Goal: Complete application form

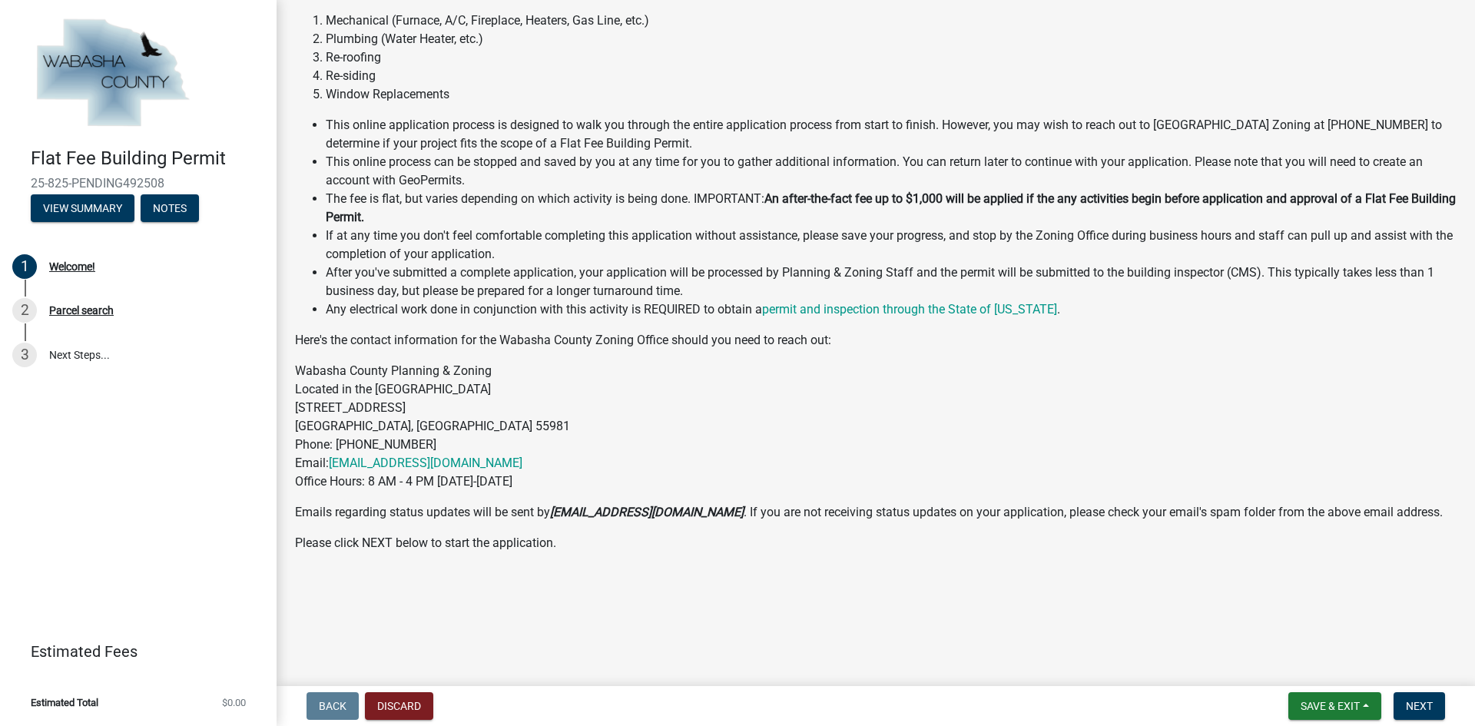
scroll to position [161, 0]
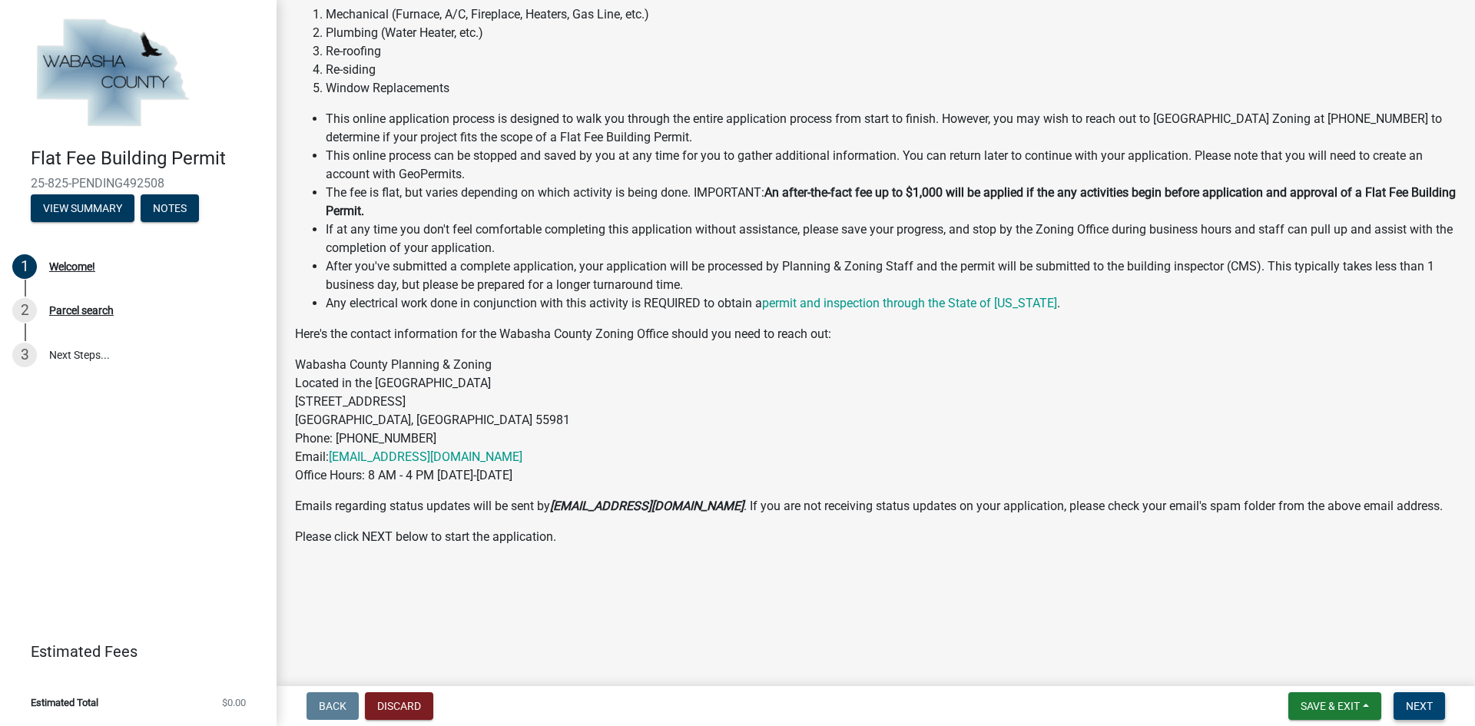
click at [1420, 701] on span "Next" at bounding box center [1419, 706] width 27 height 12
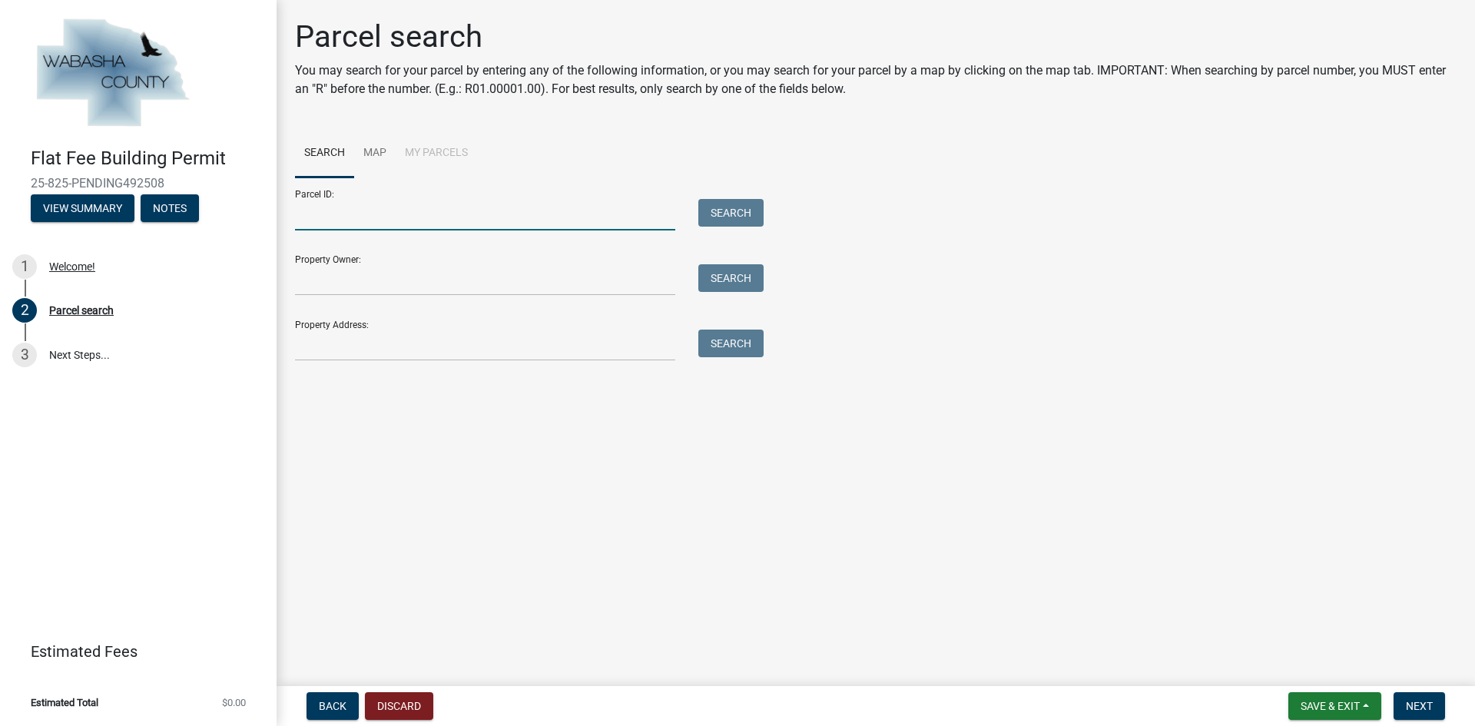
click at [449, 221] on input "Parcel ID:" at bounding box center [485, 214] width 380 height 31
click at [346, 354] on input "Property Address:" at bounding box center [485, 345] width 380 height 31
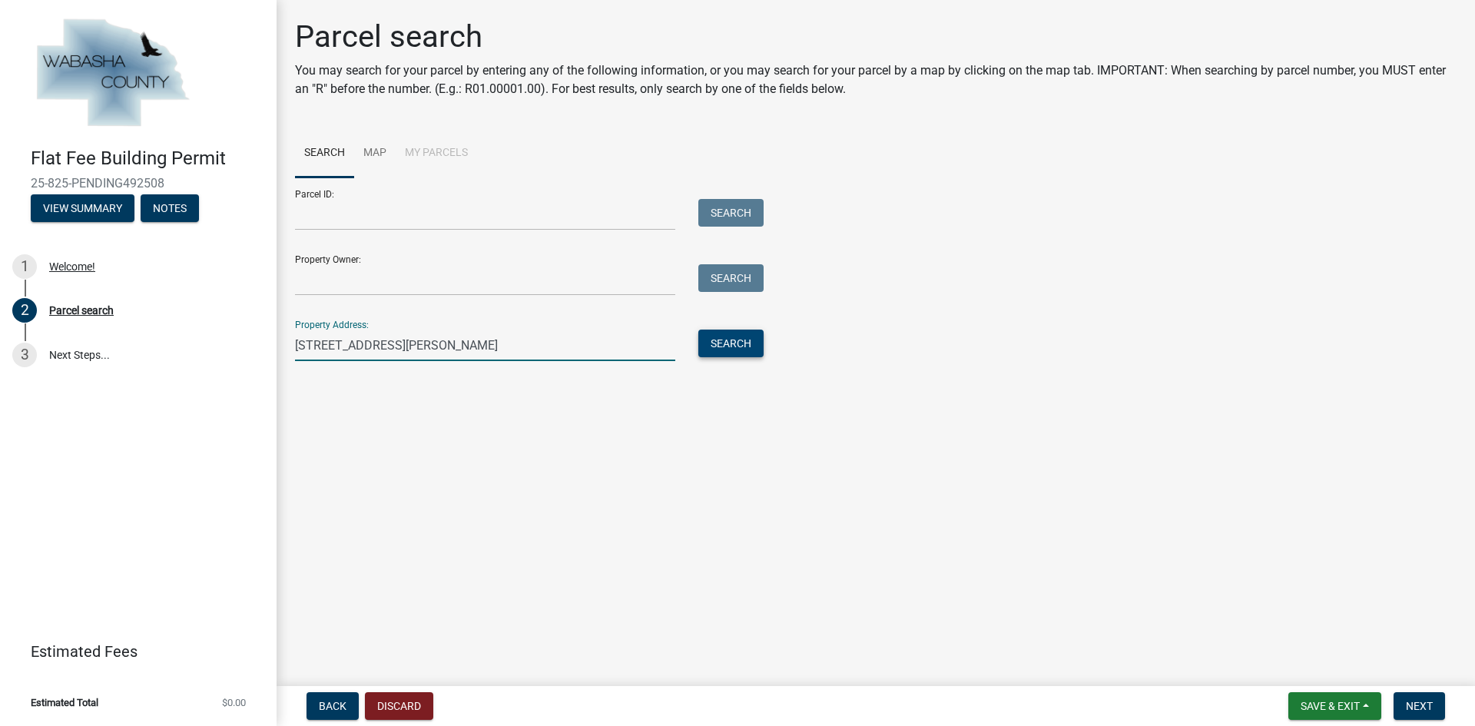
type input "[STREET_ADDRESS][PERSON_NAME]"
click at [727, 349] on button "Search" at bounding box center [730, 344] width 65 height 28
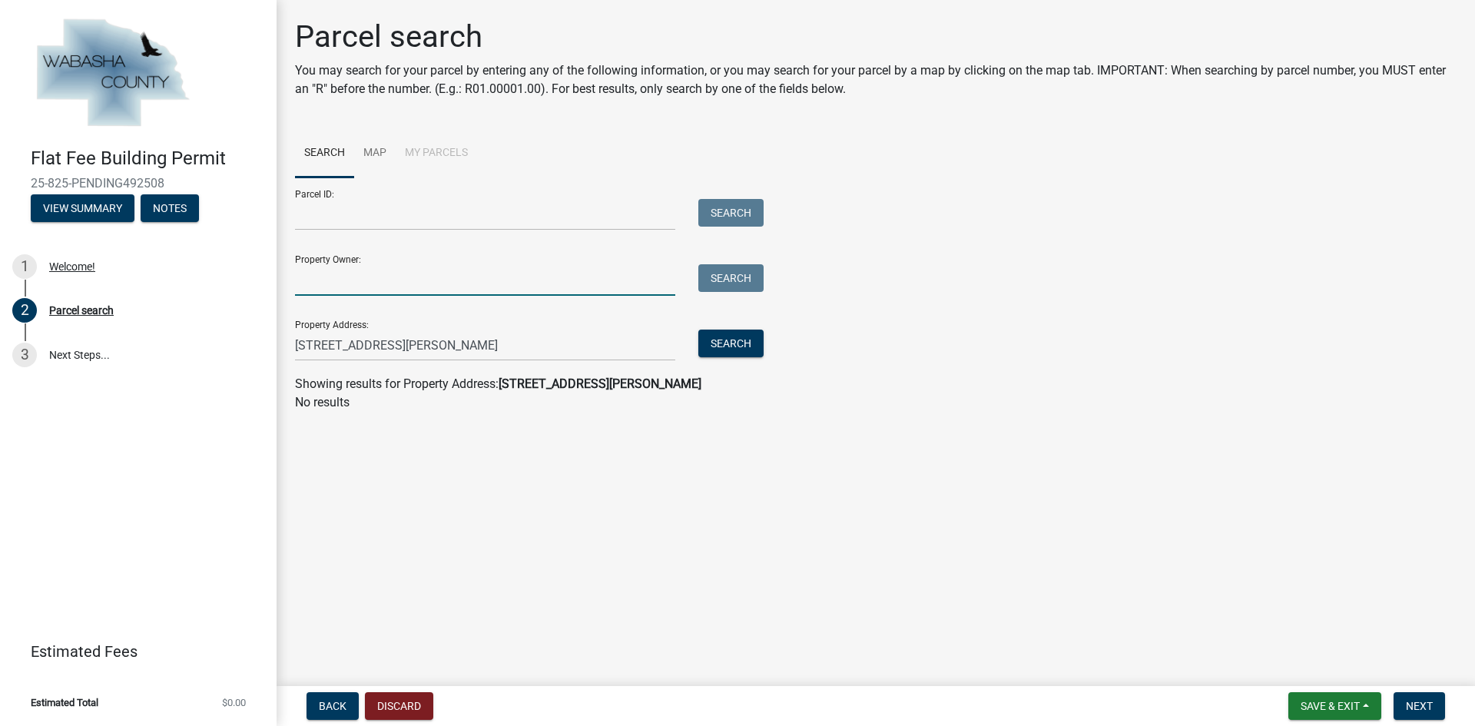
click at [349, 285] on input "Property Owner:" at bounding box center [485, 279] width 380 height 31
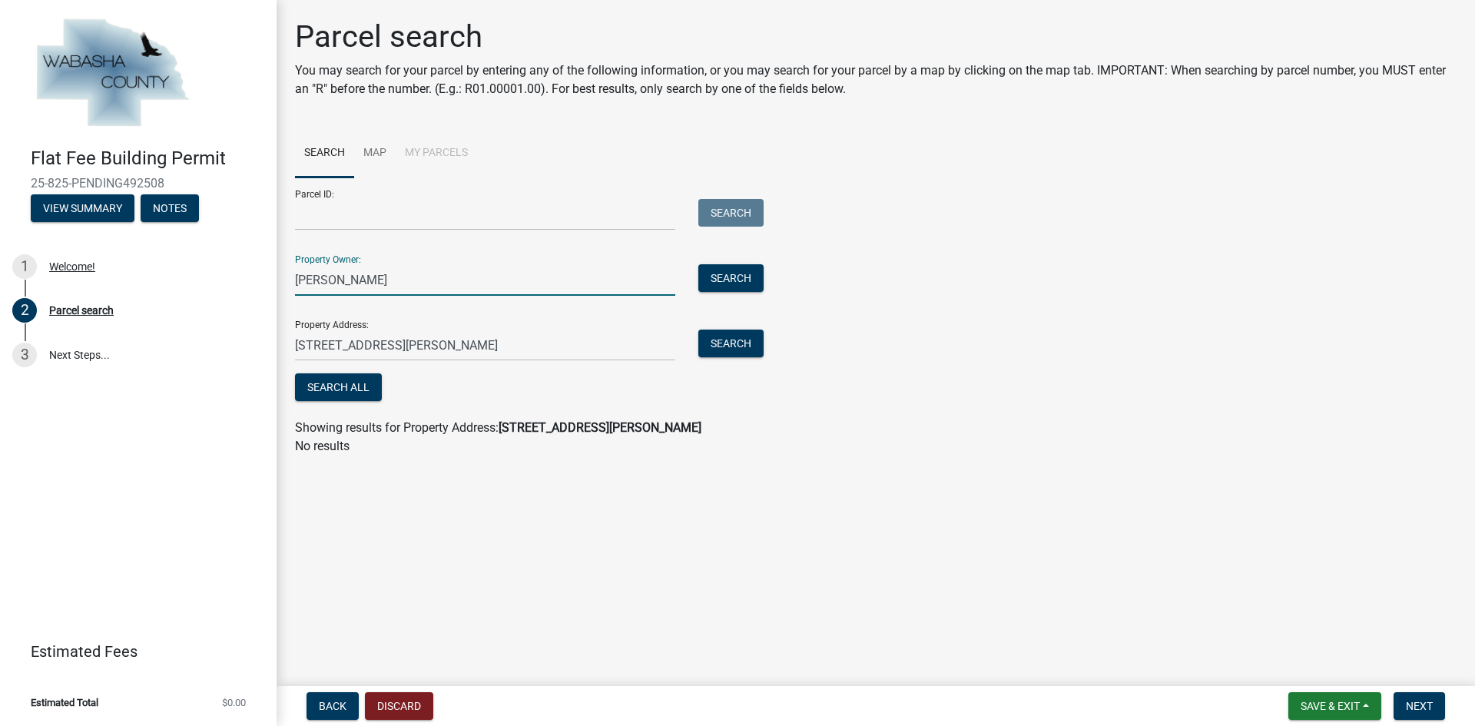
type input "[PERSON_NAME]"
click at [372, 222] on input "Parcel ID:" at bounding box center [485, 214] width 380 height 31
click at [367, 146] on link "Map" at bounding box center [374, 153] width 41 height 49
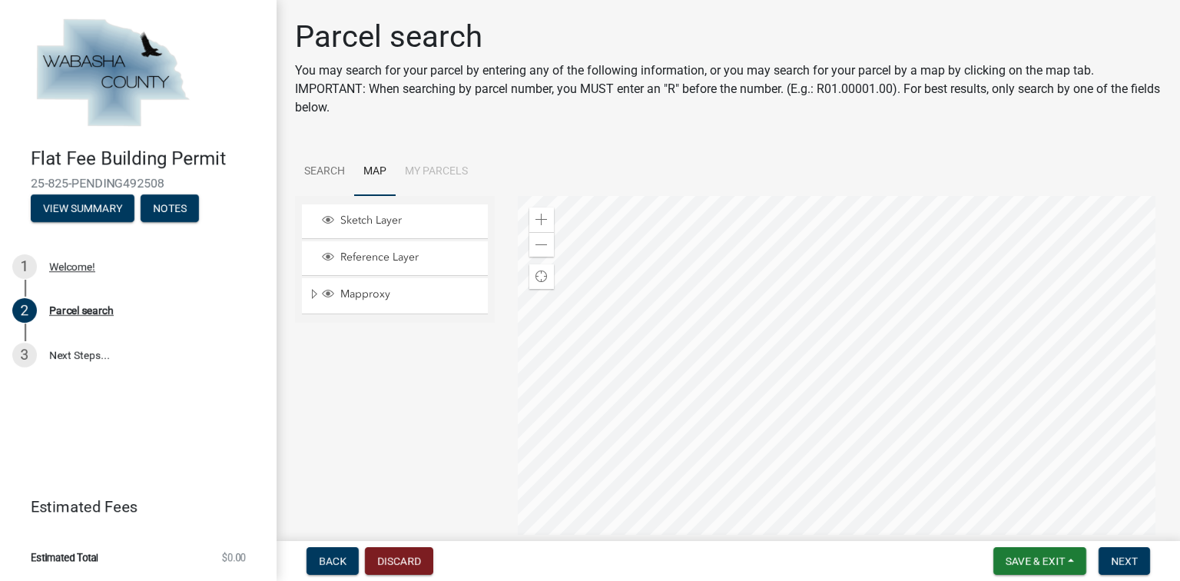
click at [442, 167] on li "My Parcels" at bounding box center [436, 171] width 81 height 49
click at [688, 405] on div at bounding box center [840, 388] width 644 height 384
click at [680, 504] on div at bounding box center [840, 388] width 644 height 384
click at [676, 339] on div at bounding box center [840, 388] width 644 height 384
click at [661, 353] on div at bounding box center [840, 388] width 644 height 384
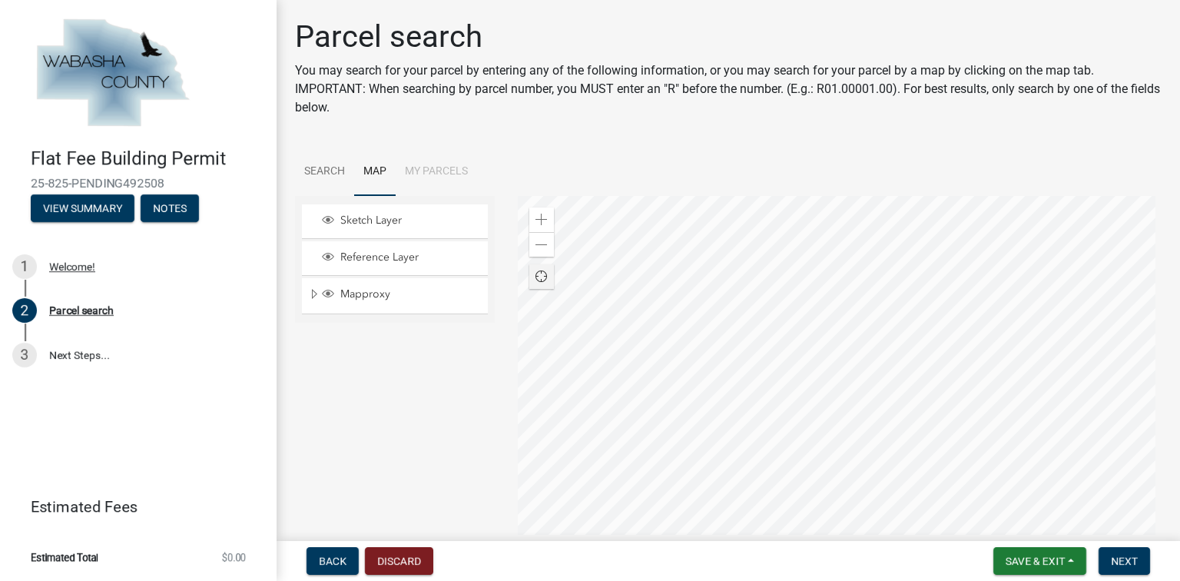
click at [539, 273] on span "Find my location" at bounding box center [541, 276] width 12 height 12
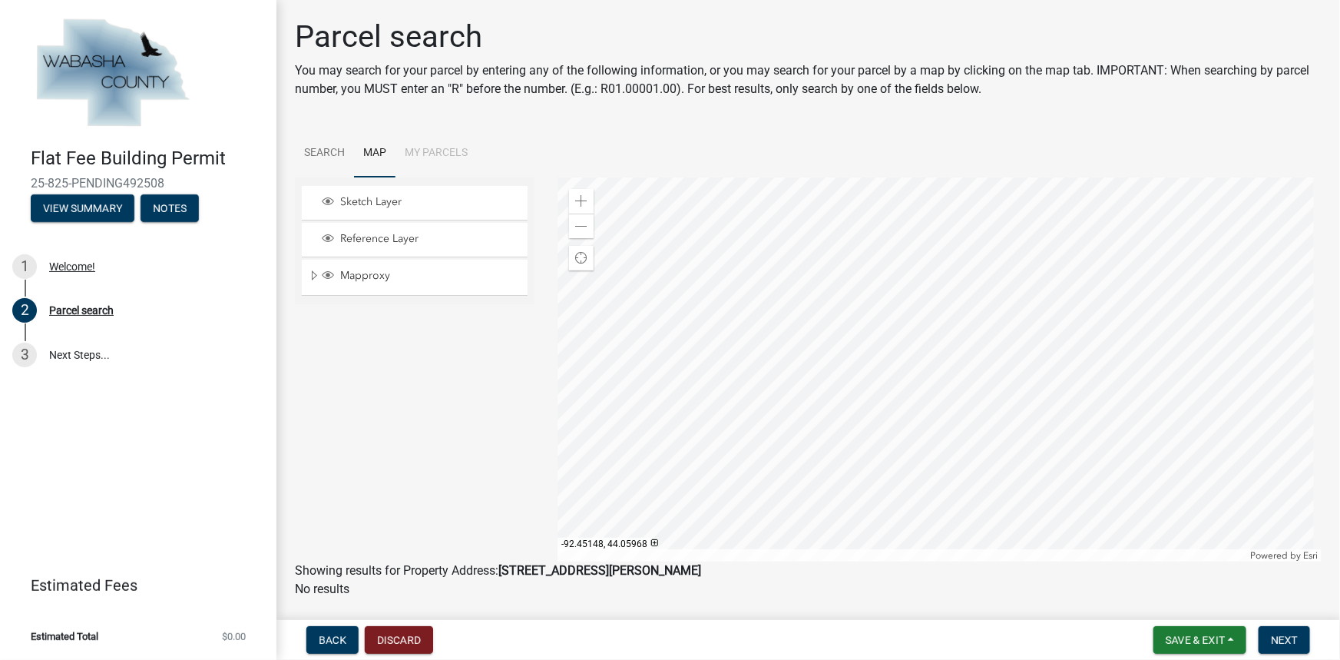
scroll to position [44, 0]
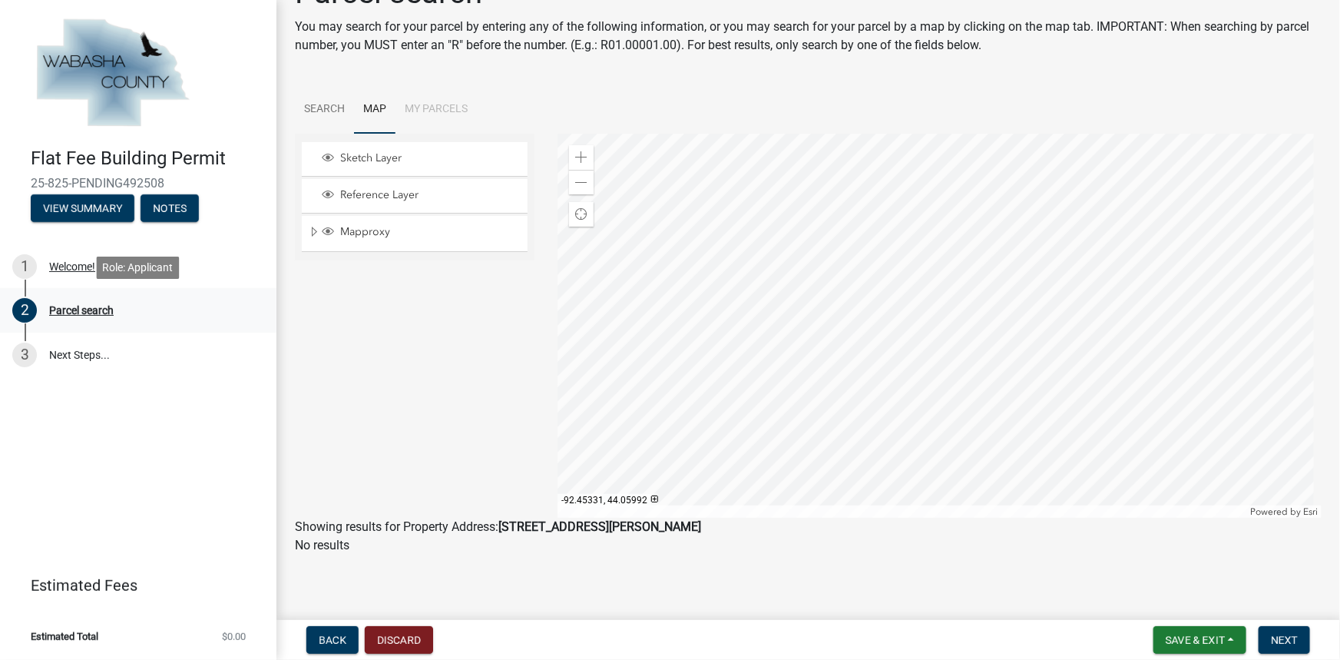
click at [98, 311] on div "Parcel search" at bounding box center [81, 310] width 65 height 11
click at [345, 111] on link "Search" at bounding box center [324, 109] width 59 height 49
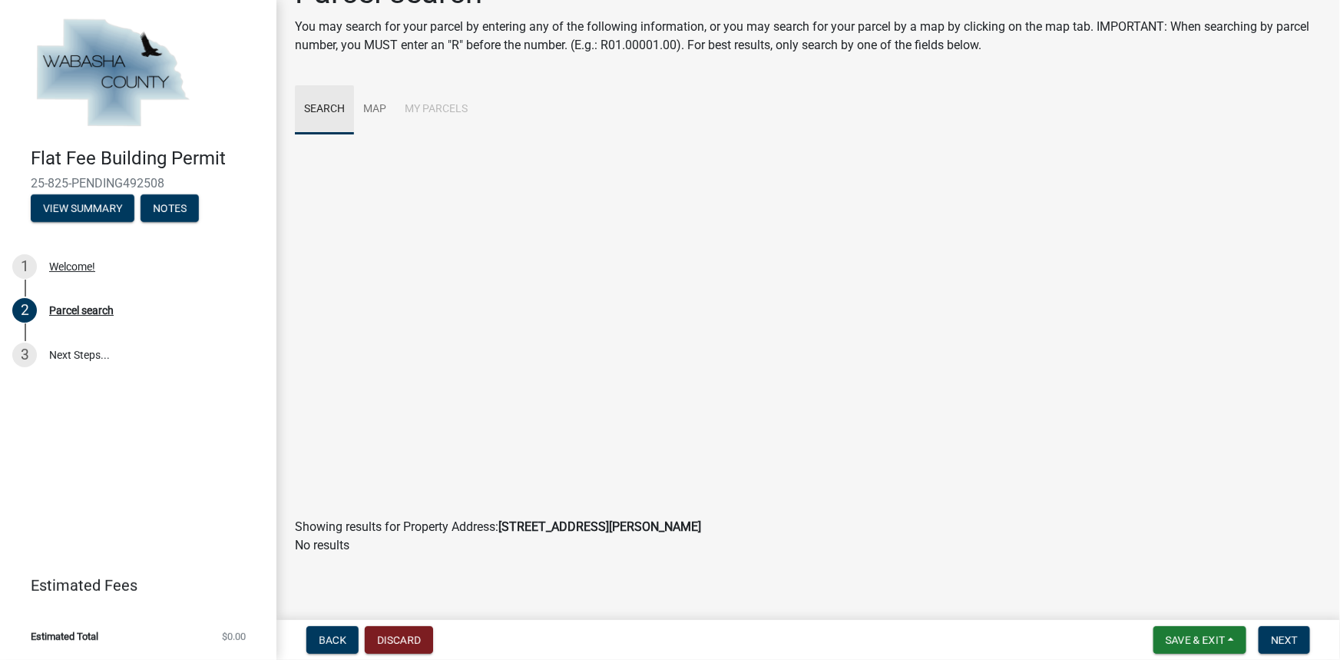
scroll to position [0, 0]
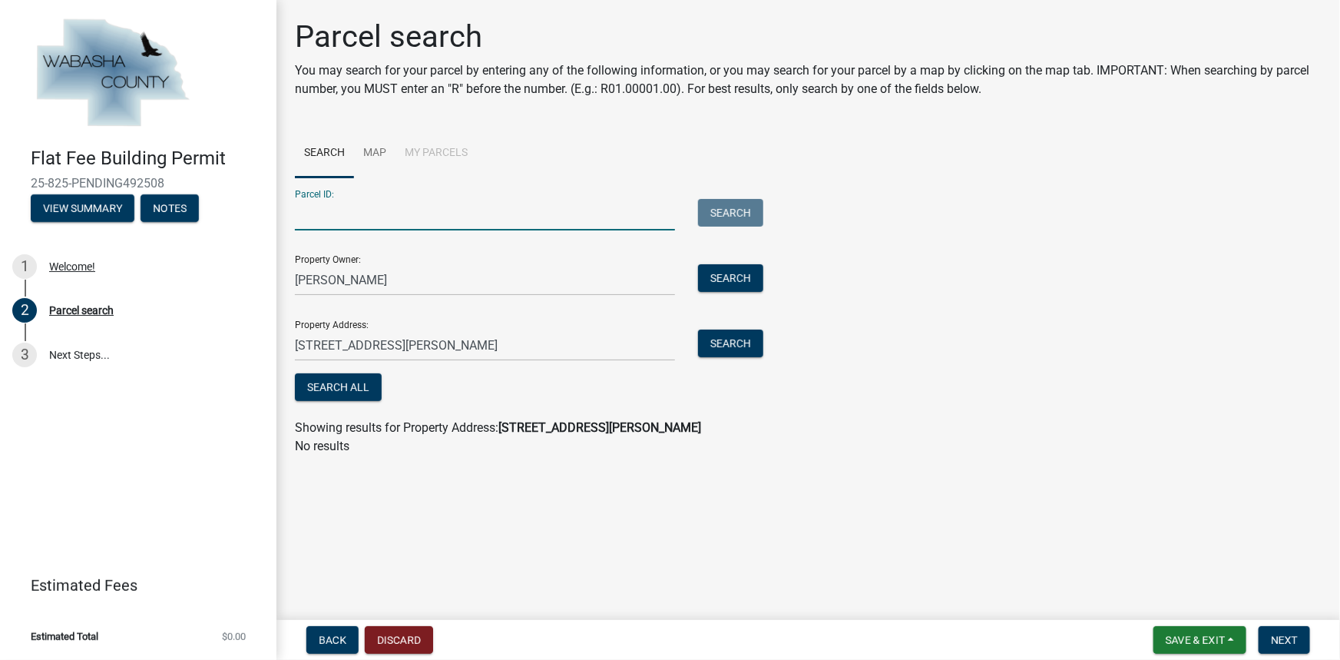
click at [484, 210] on input "Parcel ID:" at bounding box center [485, 214] width 380 height 31
click at [393, 221] on input "Parcel ID:" at bounding box center [485, 214] width 380 height 31
click at [449, 146] on li "My Parcels" at bounding box center [436, 153] width 81 height 49
click at [449, 150] on li "My Parcels" at bounding box center [436, 153] width 81 height 49
click at [374, 151] on link "Map" at bounding box center [374, 153] width 41 height 49
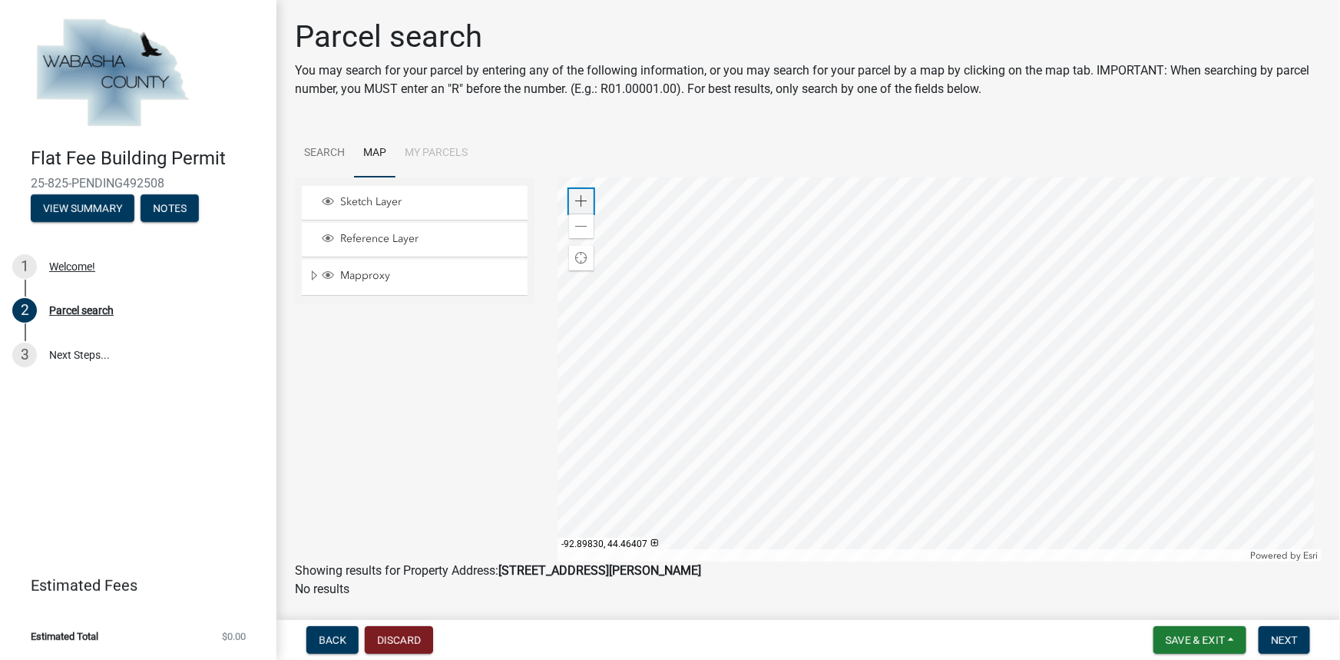
click at [581, 202] on span at bounding box center [581, 201] width 12 height 12
click at [1055, 253] on div at bounding box center [940, 369] width 764 height 384
click at [584, 200] on span at bounding box center [581, 201] width 12 height 12
click at [944, 352] on div at bounding box center [940, 369] width 764 height 384
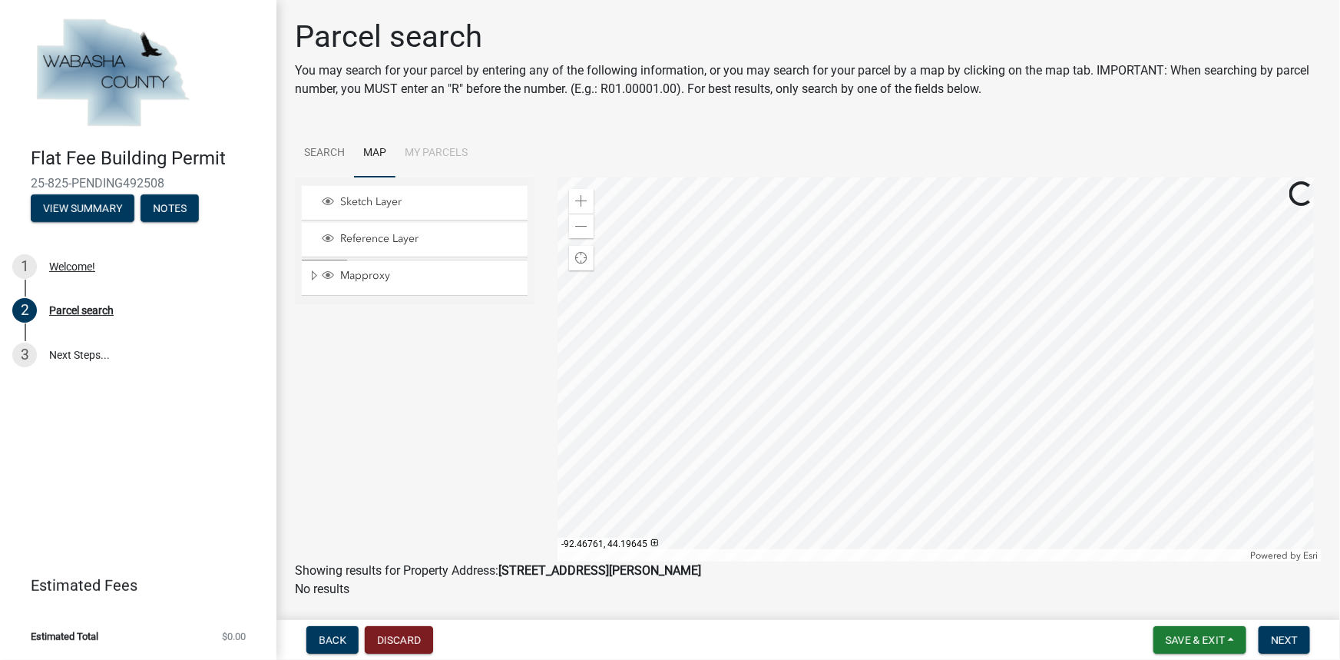
click at [816, 367] on div at bounding box center [940, 369] width 764 height 384
click at [575, 222] on span at bounding box center [581, 226] width 12 height 12
click at [579, 223] on span at bounding box center [581, 226] width 12 height 12
click at [581, 203] on span at bounding box center [581, 201] width 12 height 12
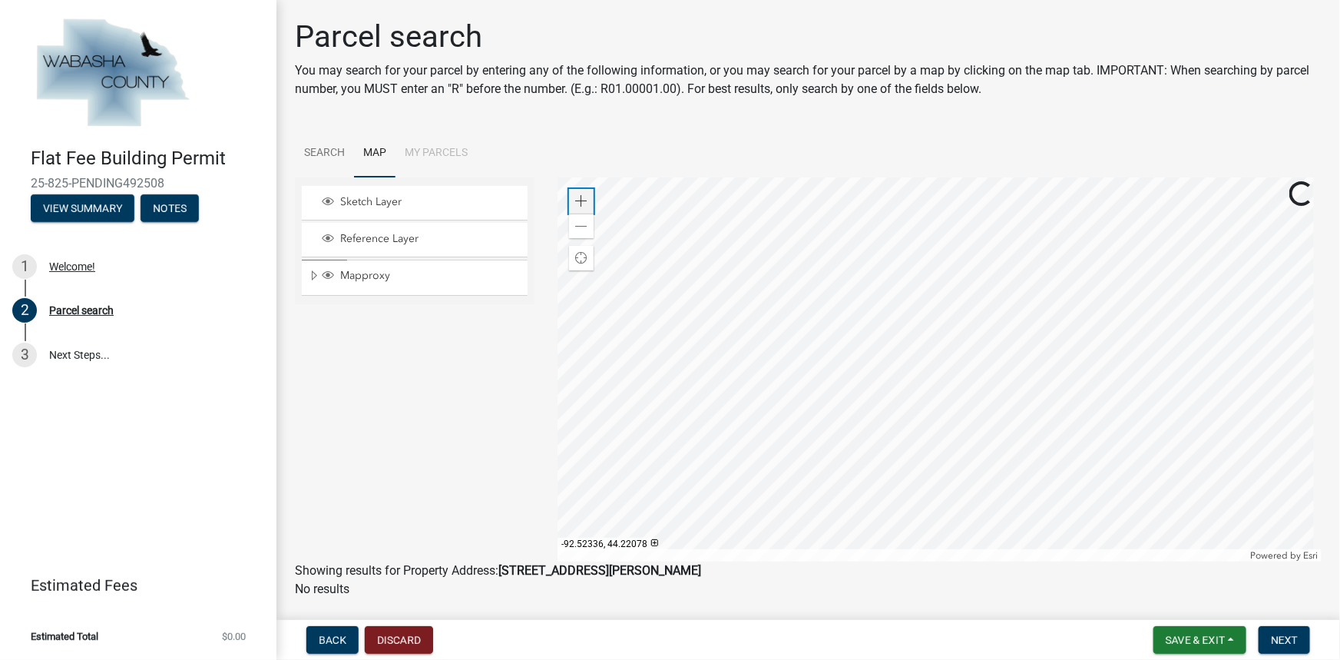
click at [581, 203] on span at bounding box center [581, 201] width 12 height 12
click at [1210, 341] on div at bounding box center [940, 369] width 764 height 384
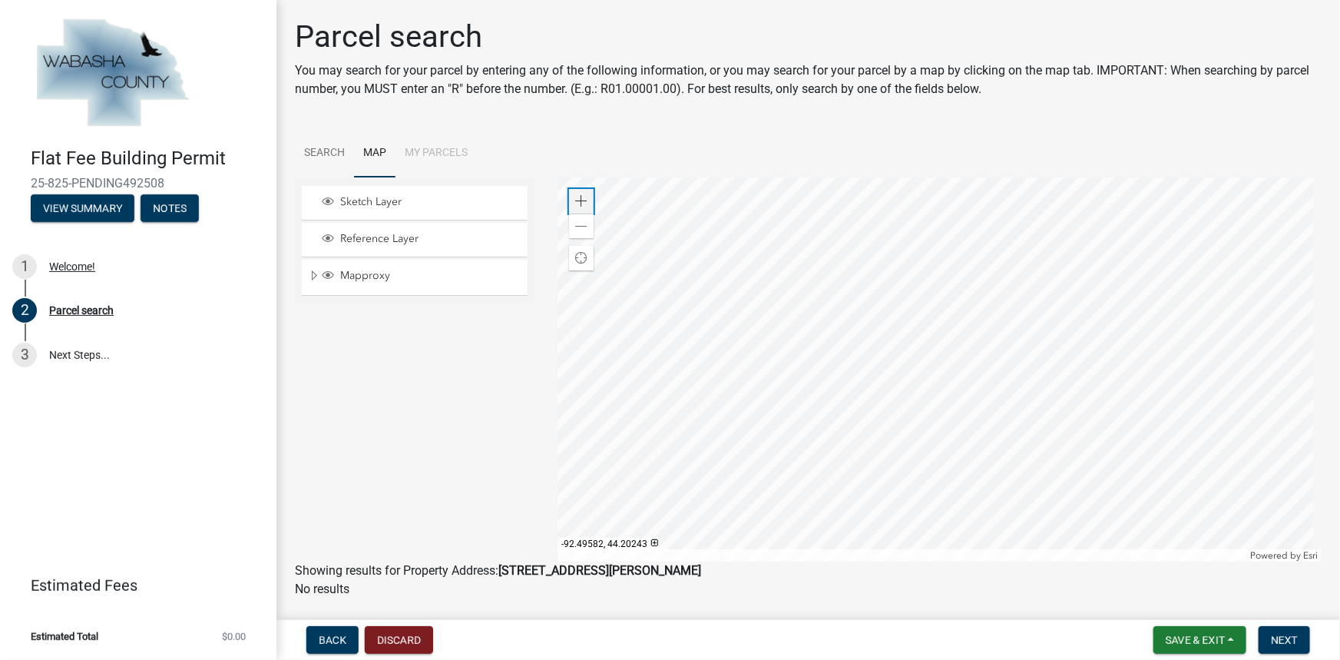
click at [575, 204] on span at bounding box center [581, 201] width 12 height 12
click at [1022, 463] on div at bounding box center [940, 369] width 764 height 384
click at [937, 438] on div at bounding box center [940, 369] width 764 height 384
click at [576, 200] on span at bounding box center [581, 201] width 12 height 12
click at [852, 307] on div at bounding box center [940, 369] width 764 height 384
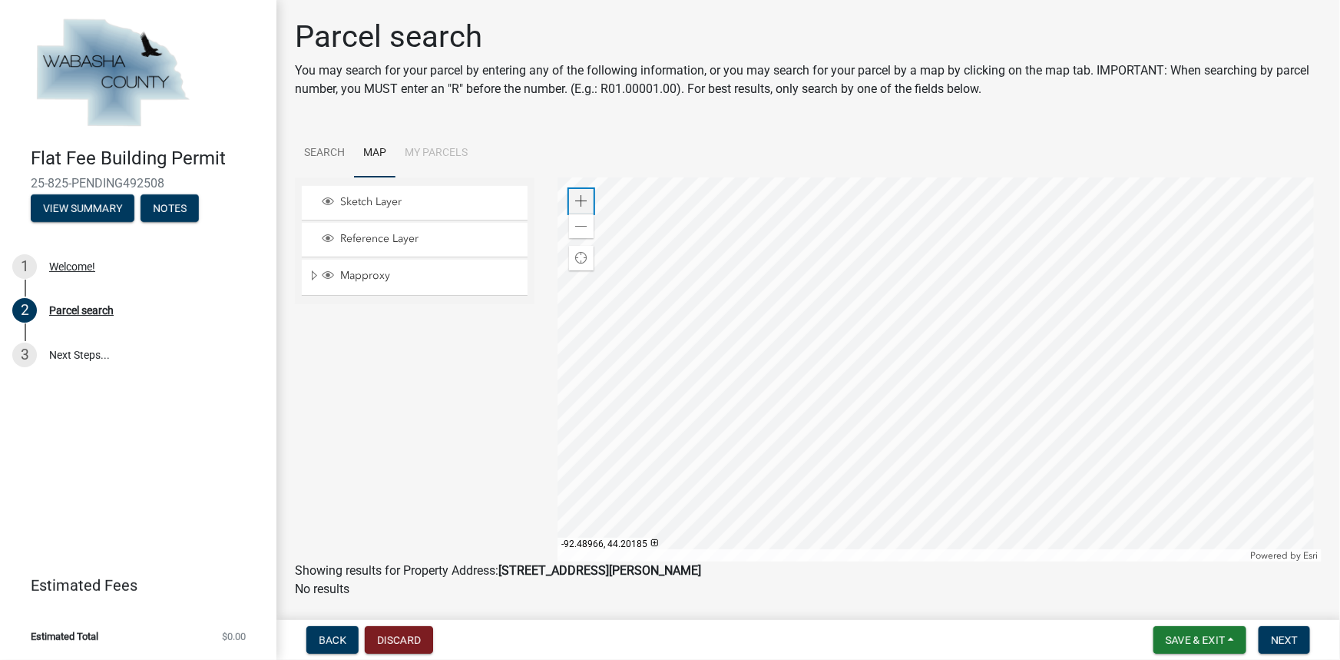
click at [578, 198] on span at bounding box center [581, 201] width 12 height 12
click at [794, 354] on div at bounding box center [940, 369] width 764 height 384
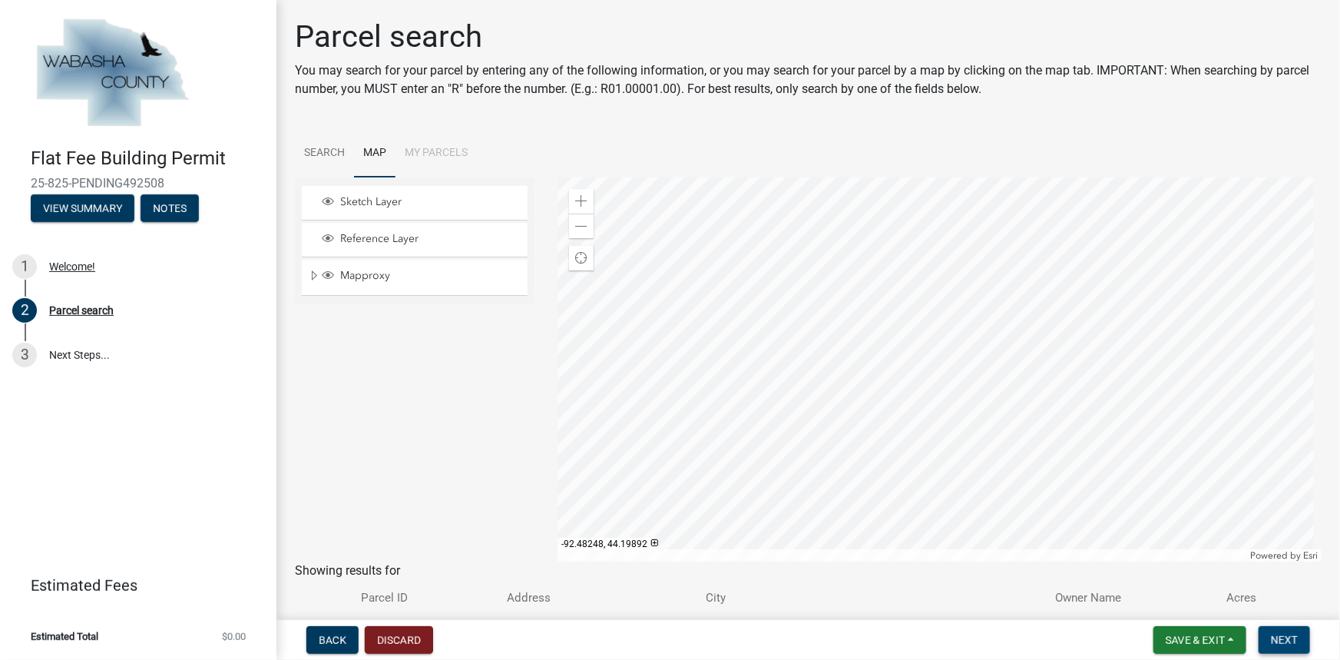
click at [1290, 638] on span "Next" at bounding box center [1284, 640] width 27 height 12
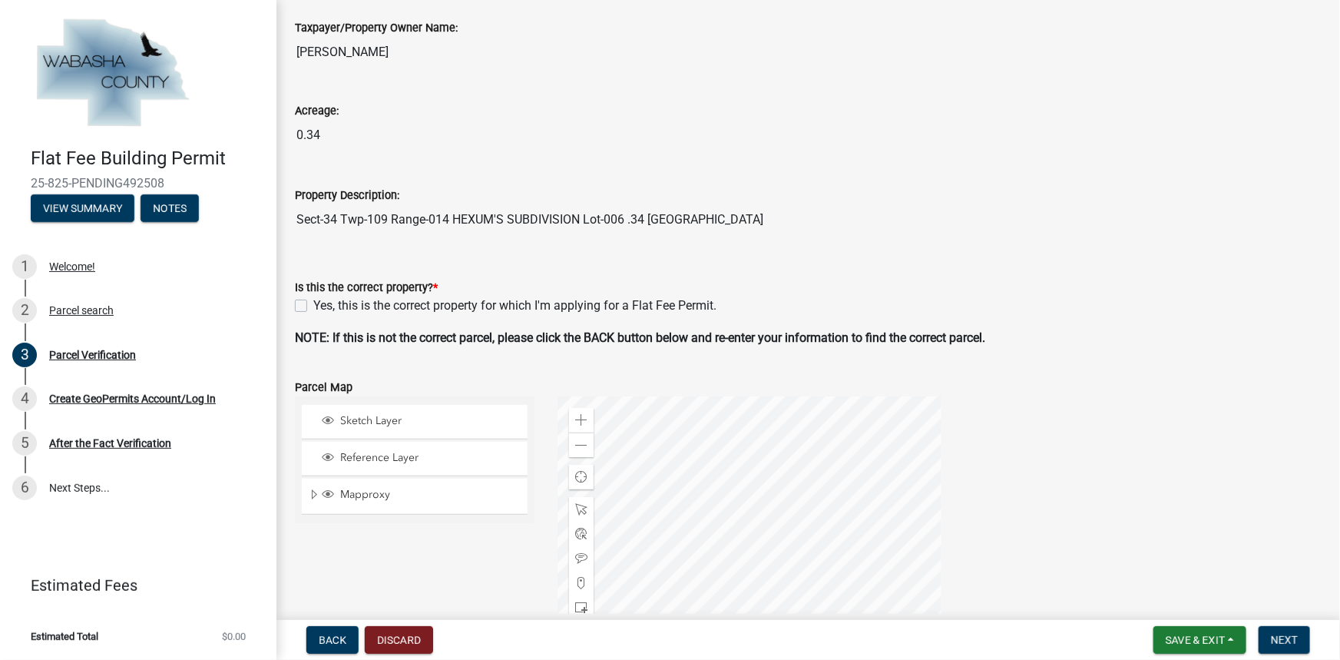
scroll to position [139, 0]
click at [313, 303] on label "Yes, this is the correct property for which I'm applying for a Flat Fee Permit." at bounding box center [514, 305] width 403 height 18
click at [313, 303] on input "Yes, this is the correct property for which I'm applying for a Flat Fee Permit." at bounding box center [318, 301] width 10 height 10
checkbox input "true"
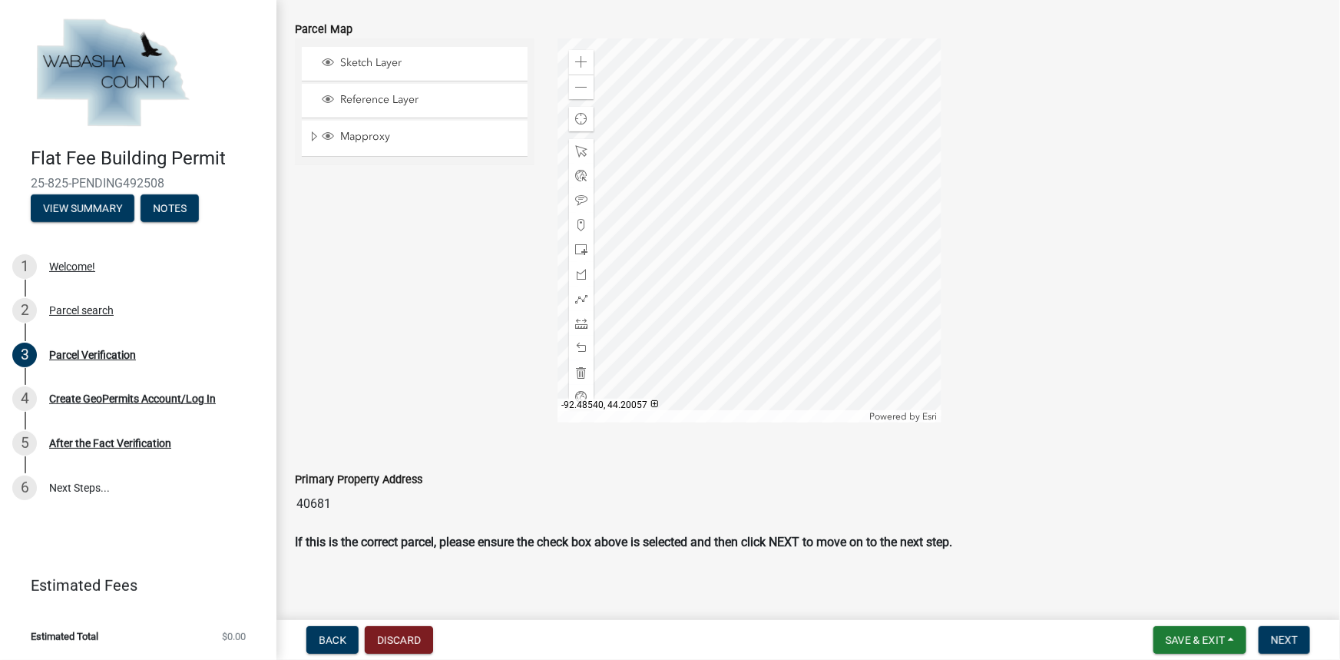
scroll to position [505, 0]
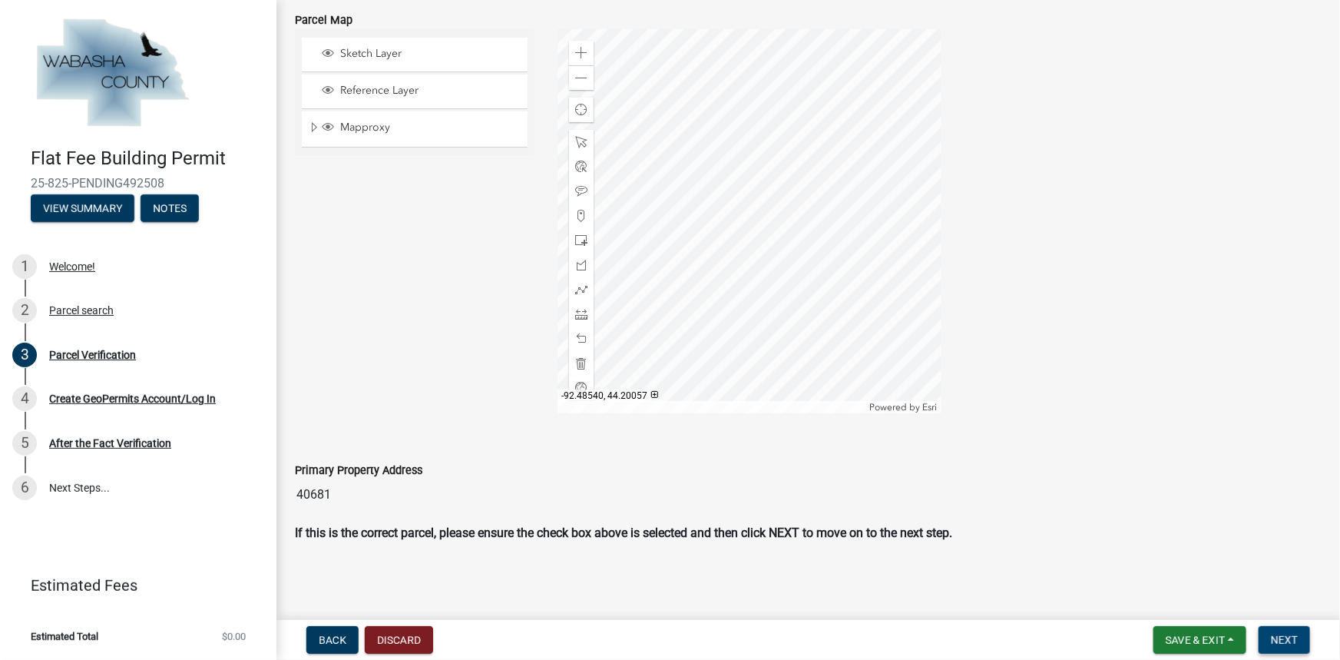
click at [1287, 643] on span "Next" at bounding box center [1284, 640] width 27 height 12
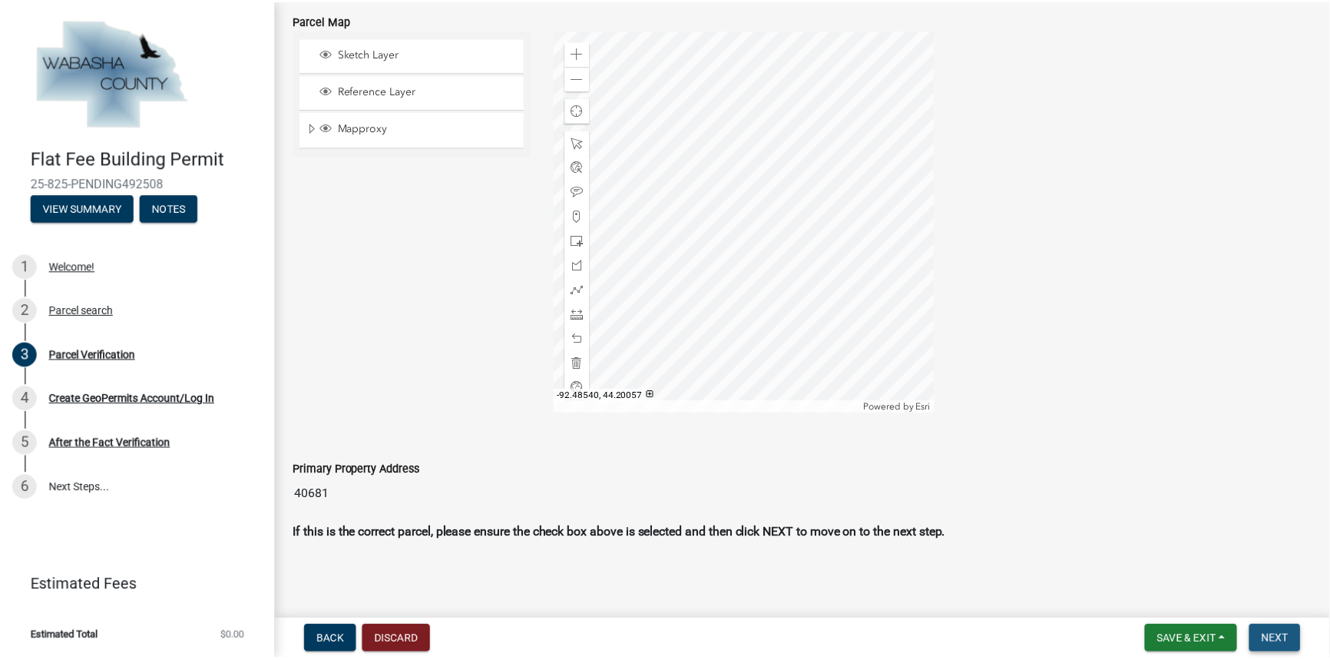
scroll to position [0, 0]
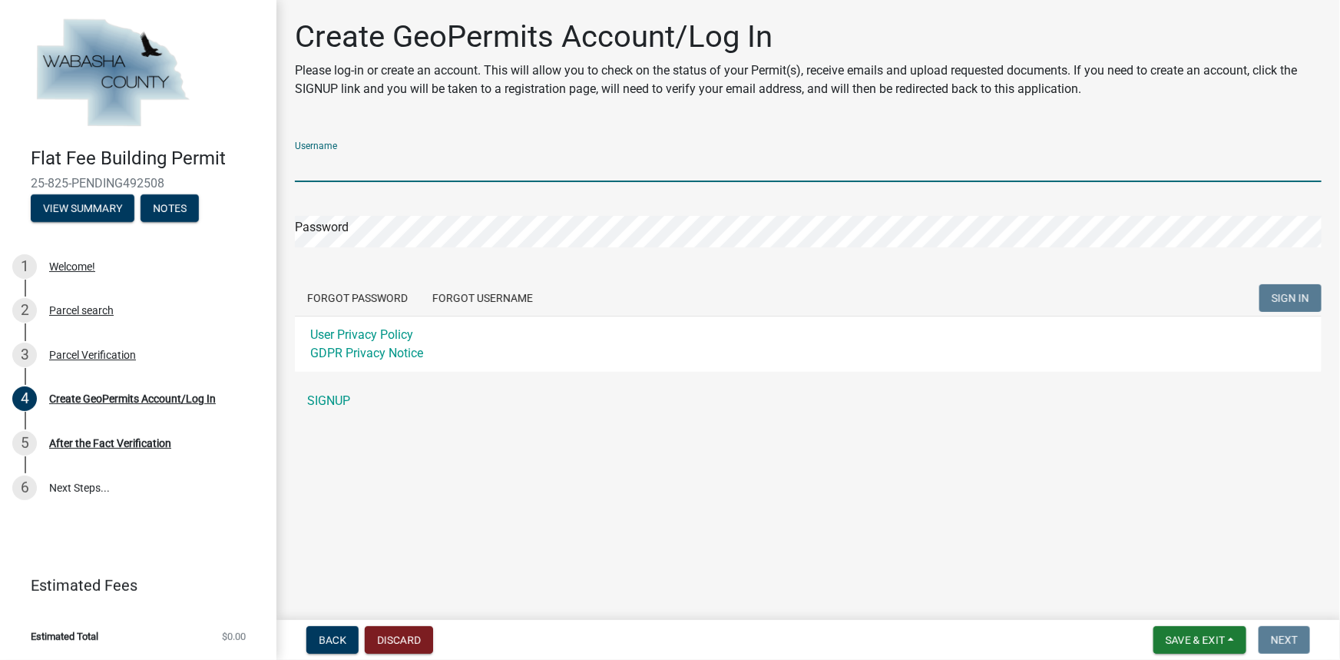
click at [351, 167] on input "Username" at bounding box center [808, 166] width 1027 height 31
type input "Riley_Rainey"
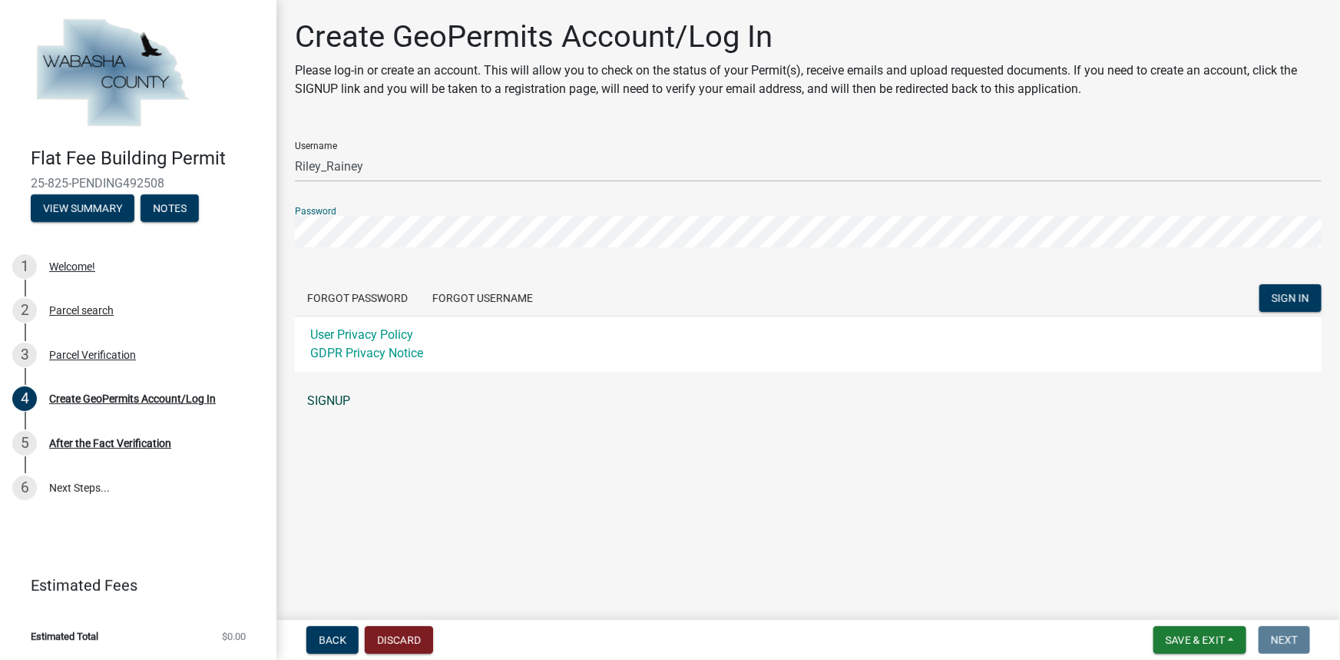
click at [334, 399] on link "SIGNUP" at bounding box center [808, 401] width 1027 height 31
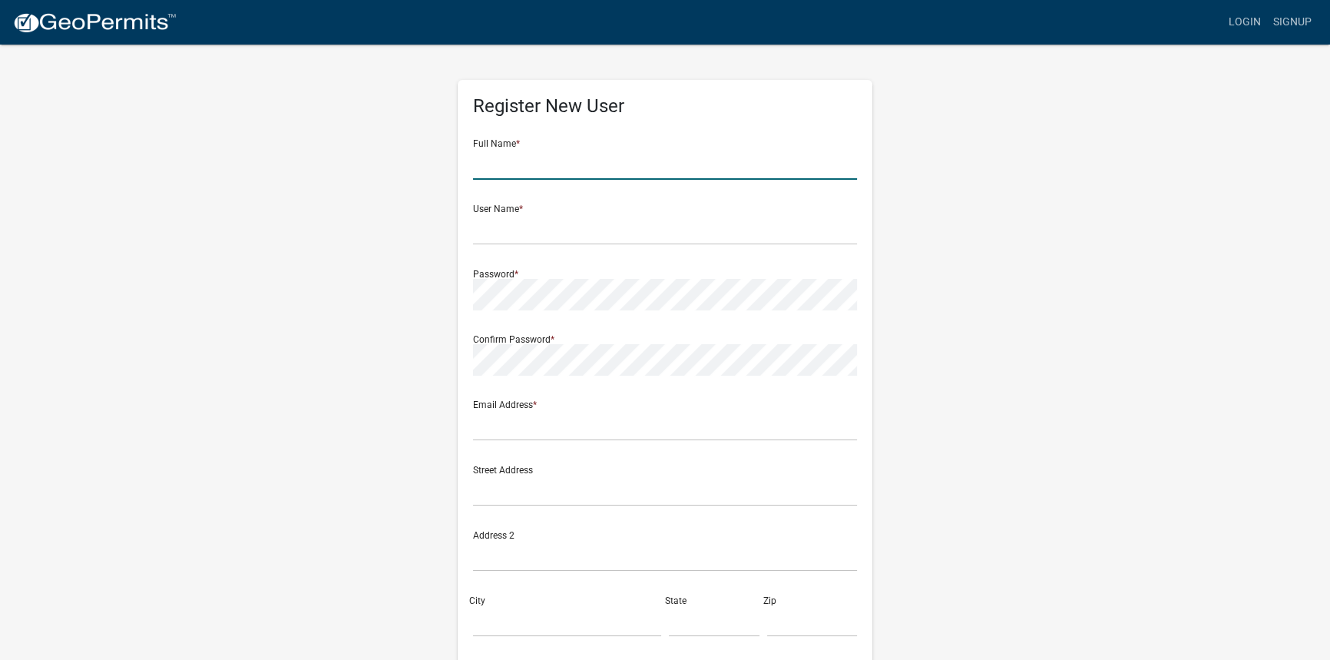
click at [548, 171] on input "text" at bounding box center [665, 163] width 384 height 31
type input "[PERSON_NAME]"
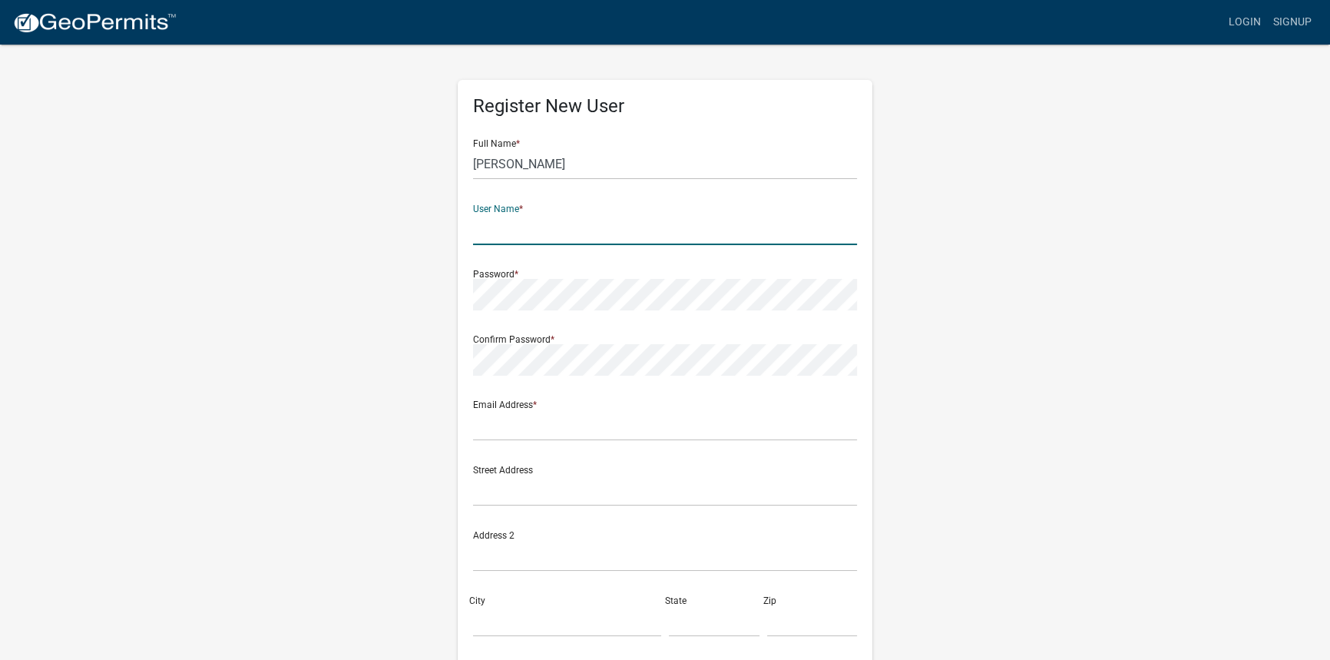
click at [508, 236] on input "text" at bounding box center [665, 229] width 384 height 31
type input "Riley_Rainey"
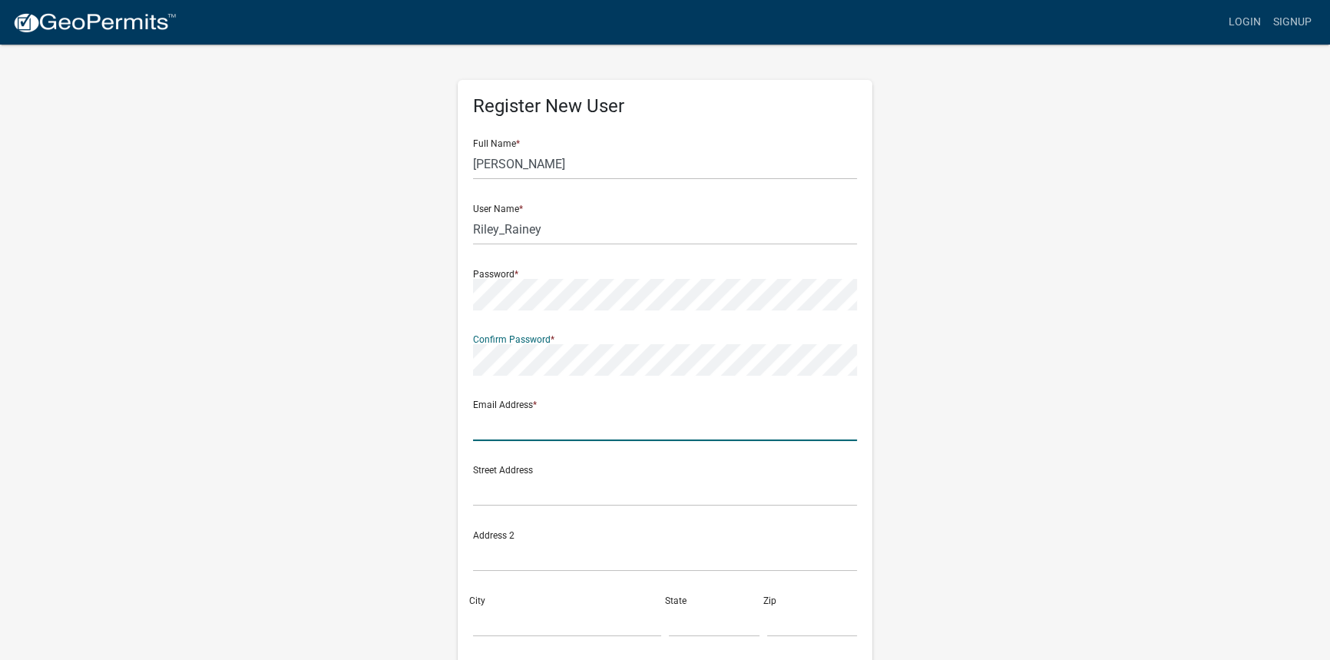
click at [541, 422] on div "Email Address *" at bounding box center [665, 414] width 384 height 53
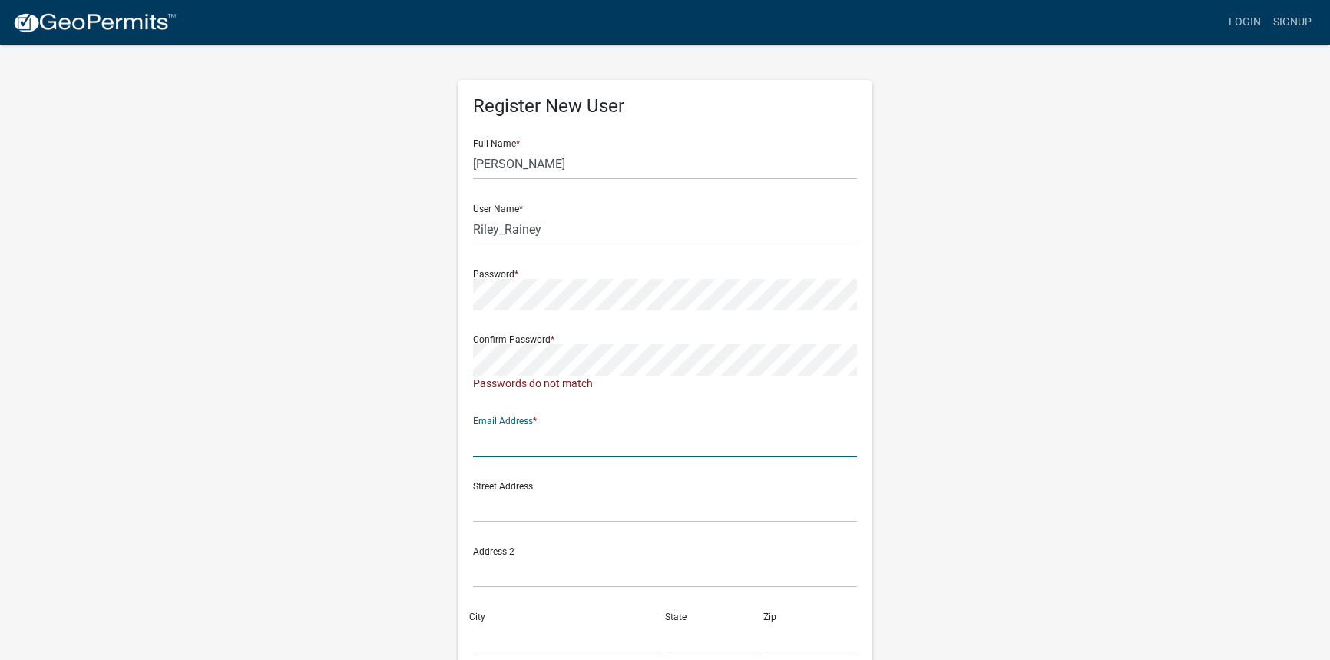
type input "[PERSON_NAME][EMAIL_ADDRESS][DOMAIN_NAME]"
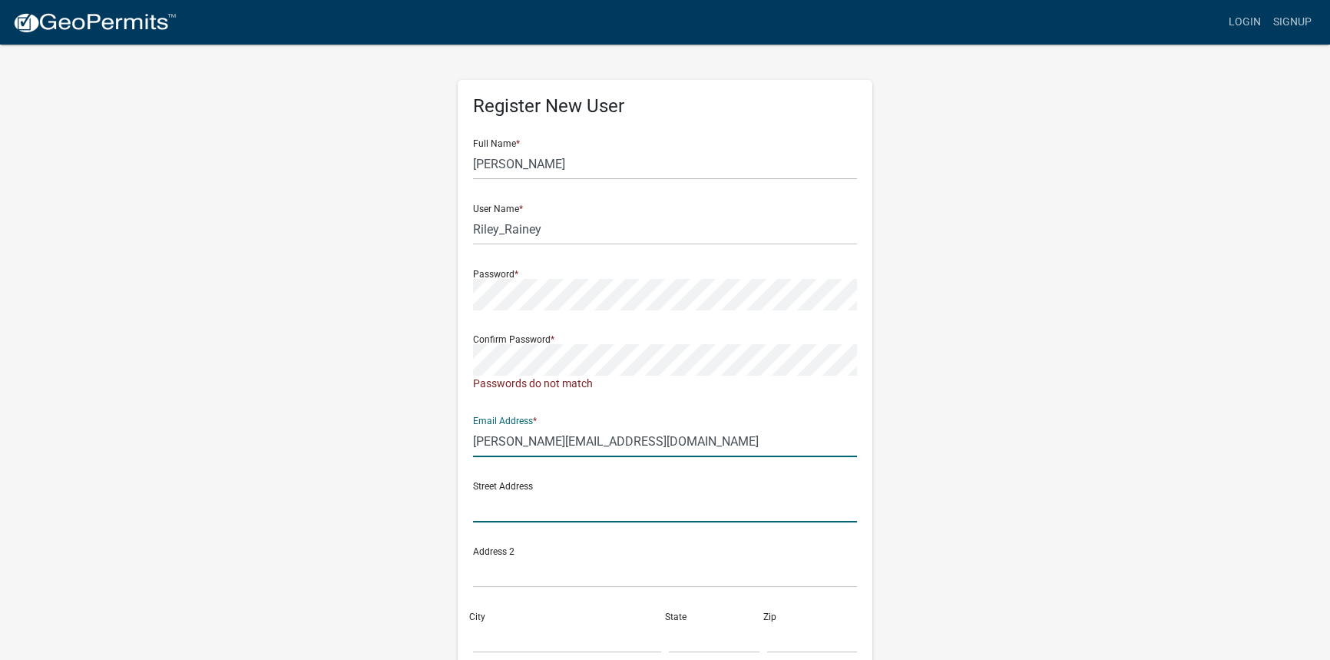
click at [497, 511] on input "text" at bounding box center [665, 506] width 384 height 31
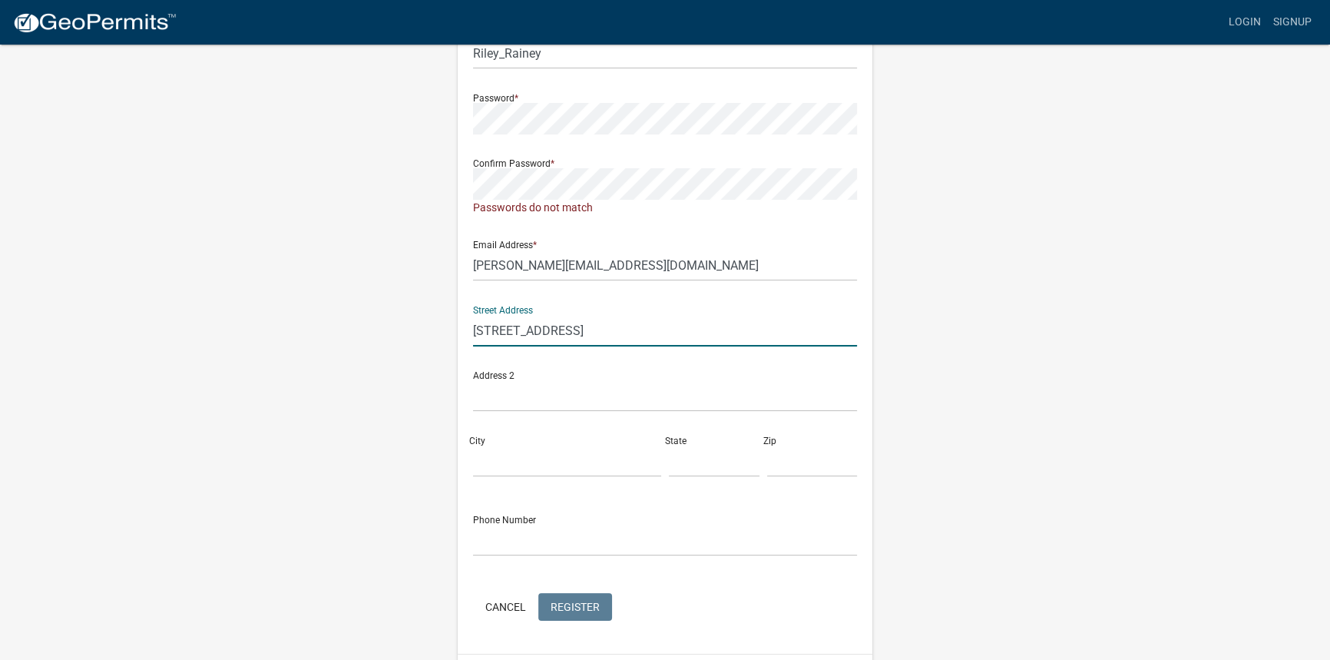
scroll to position [209, 0]
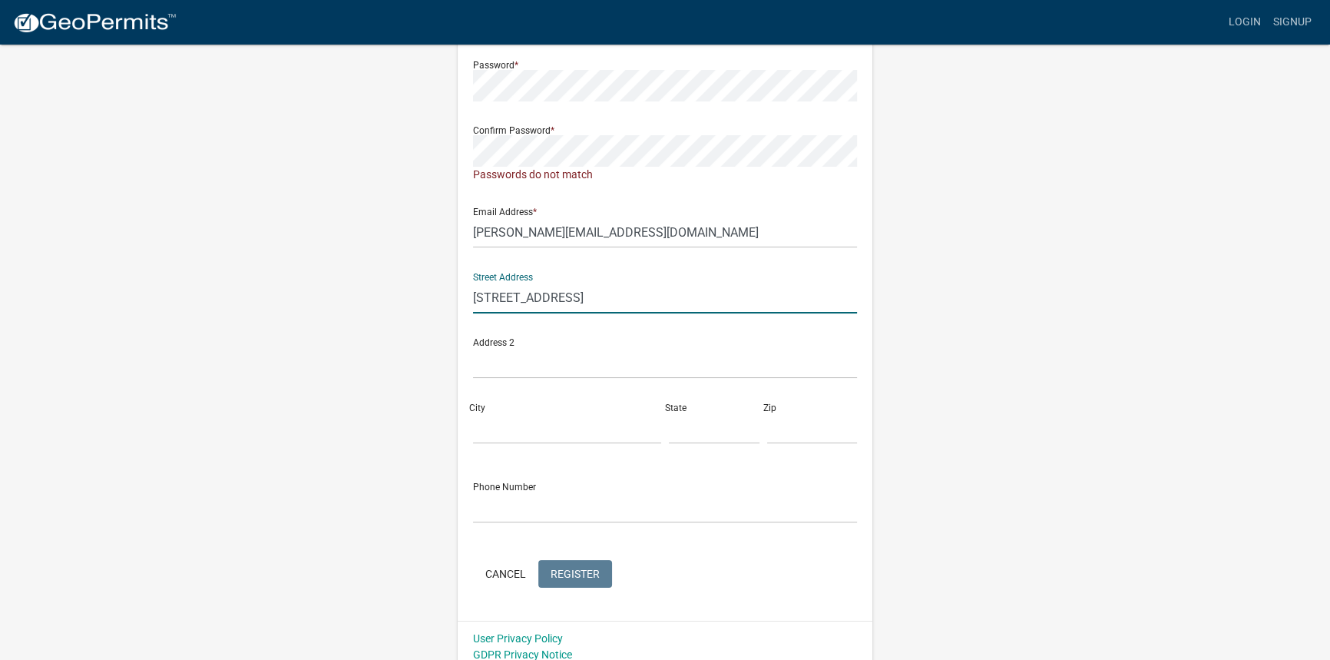
type input "[STREET_ADDRESS]"
click at [519, 423] on input "City" at bounding box center [567, 427] width 188 height 31
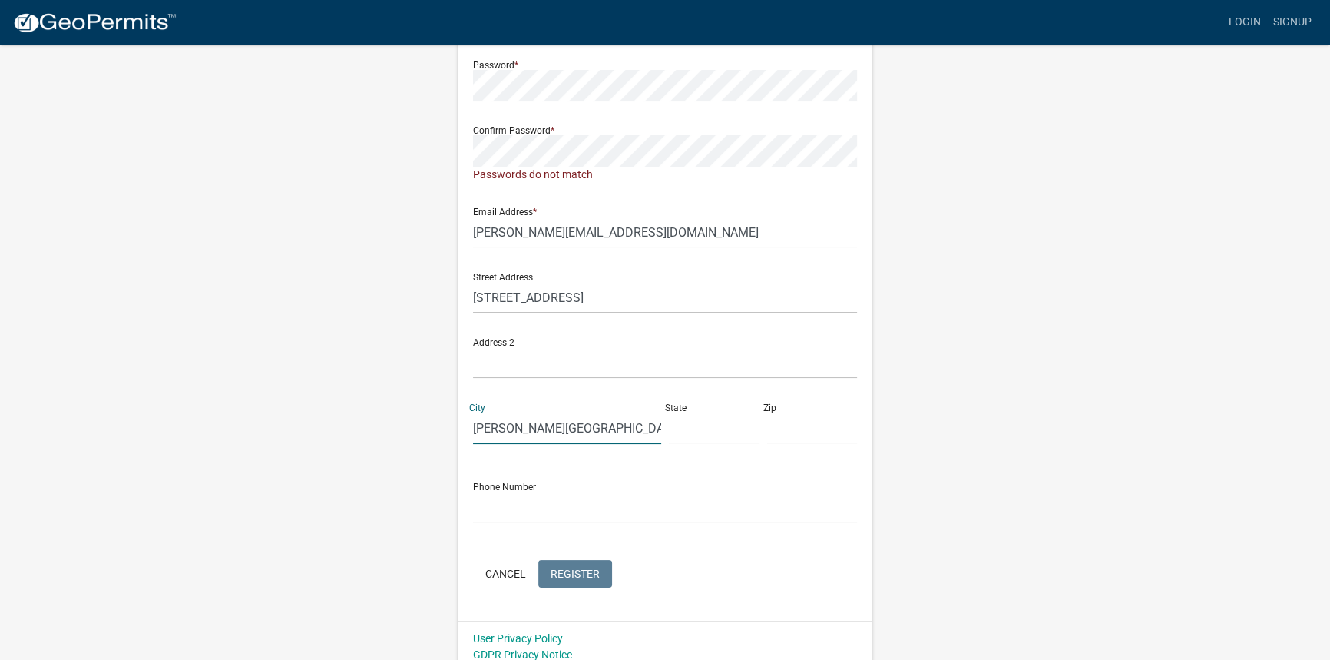
type input "[PERSON_NAME][GEOGRAPHIC_DATA]"
click at [693, 436] on input "text" at bounding box center [714, 427] width 91 height 31
type input "MN"
click at [798, 430] on input "text" at bounding box center [812, 427] width 91 height 31
type input "55991"
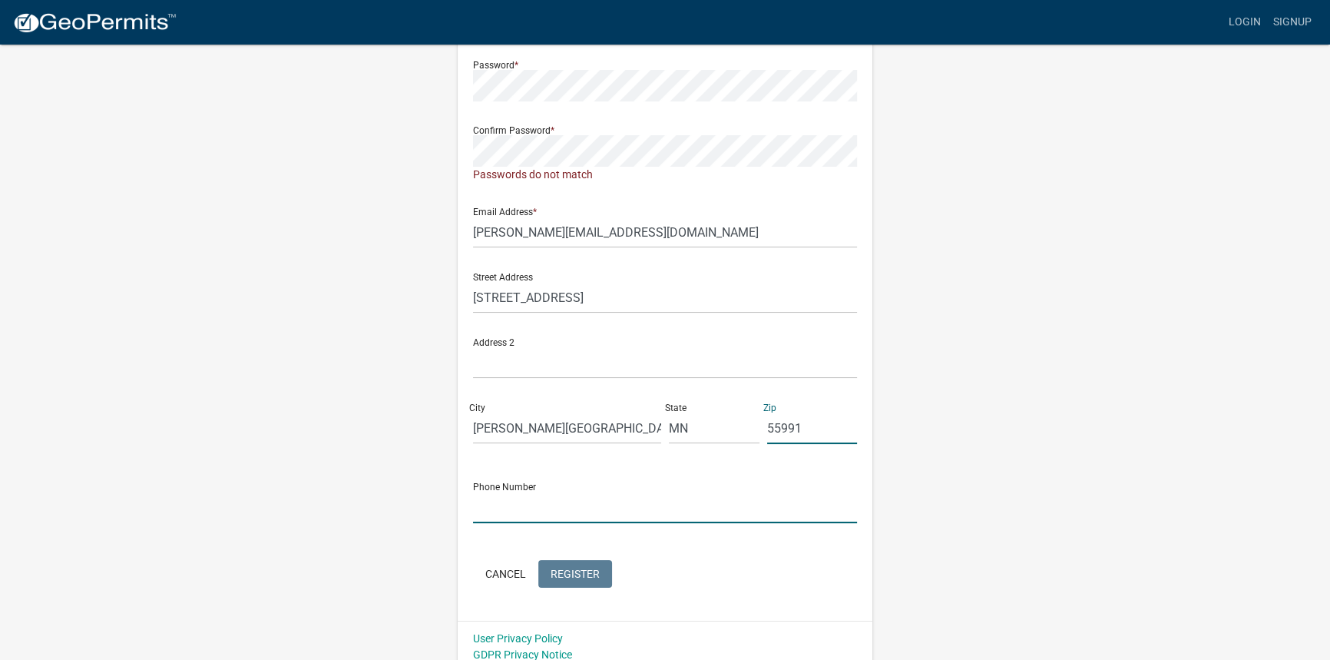
click at [632, 513] on input "text" at bounding box center [665, 507] width 384 height 31
type input "5158353090"
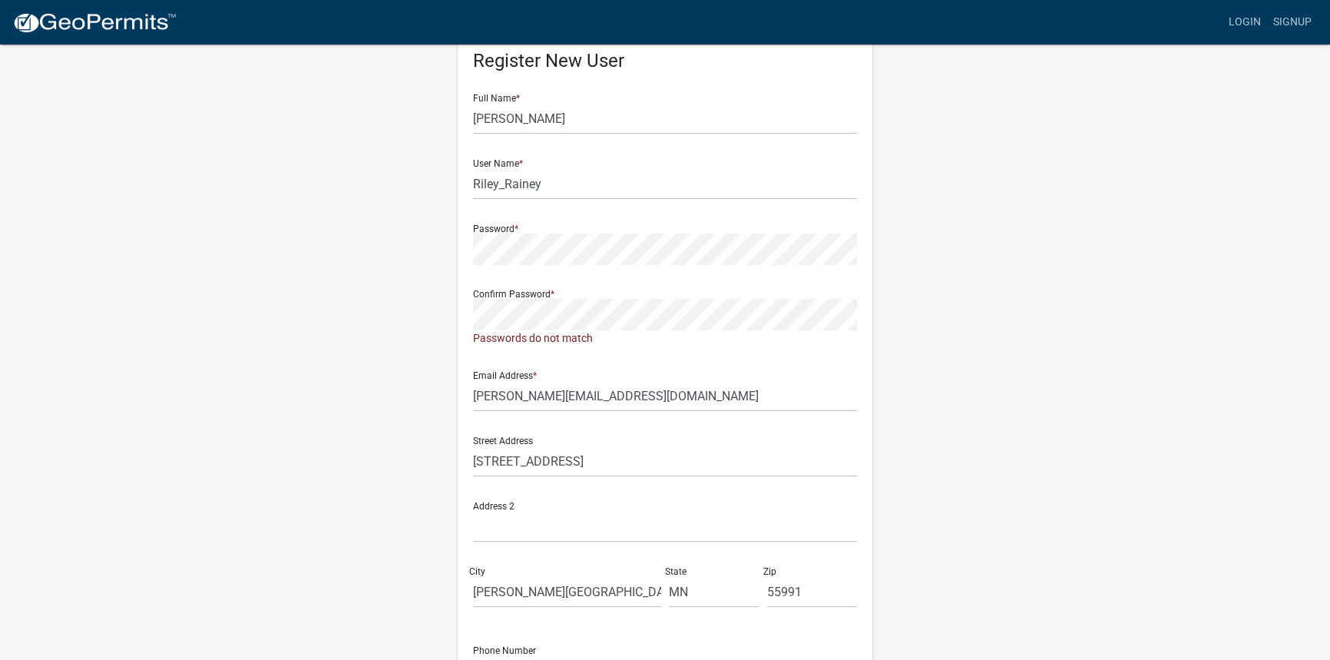
scroll to position [0, 0]
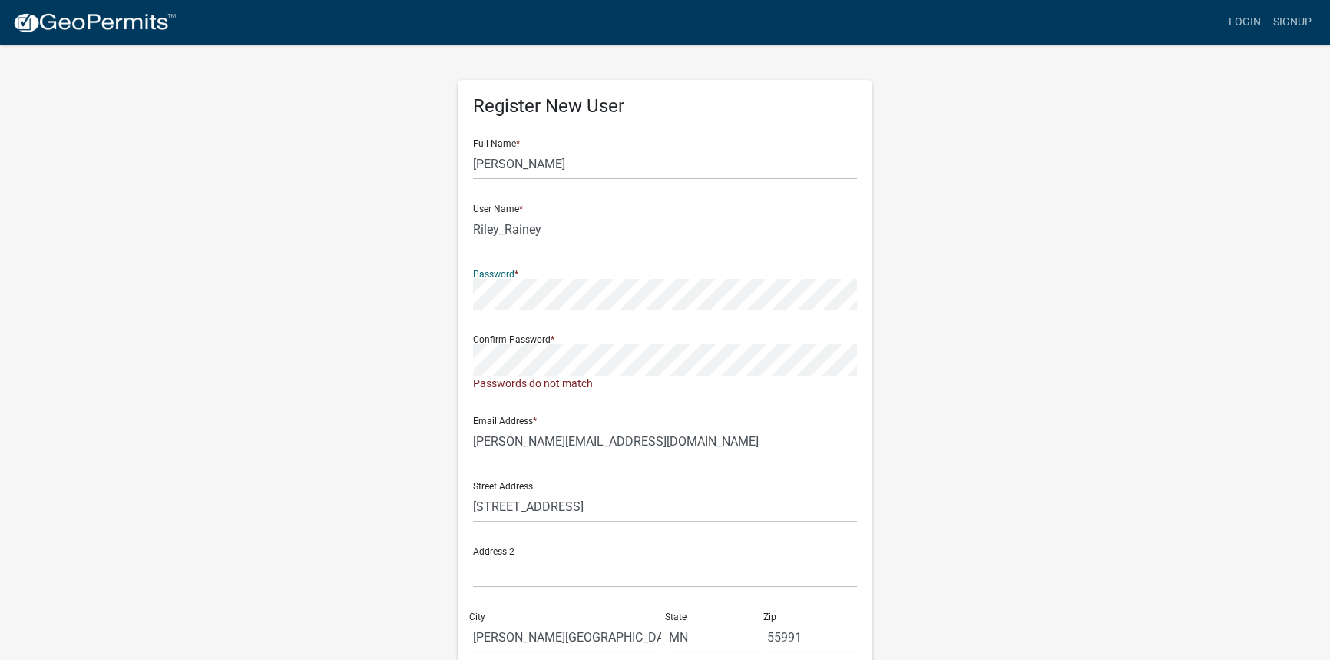
click at [426, 300] on div "Register New User Full Name * [PERSON_NAME] User Name * Riley_Rainey Password *…" at bounding box center [665, 462] width 876 height 838
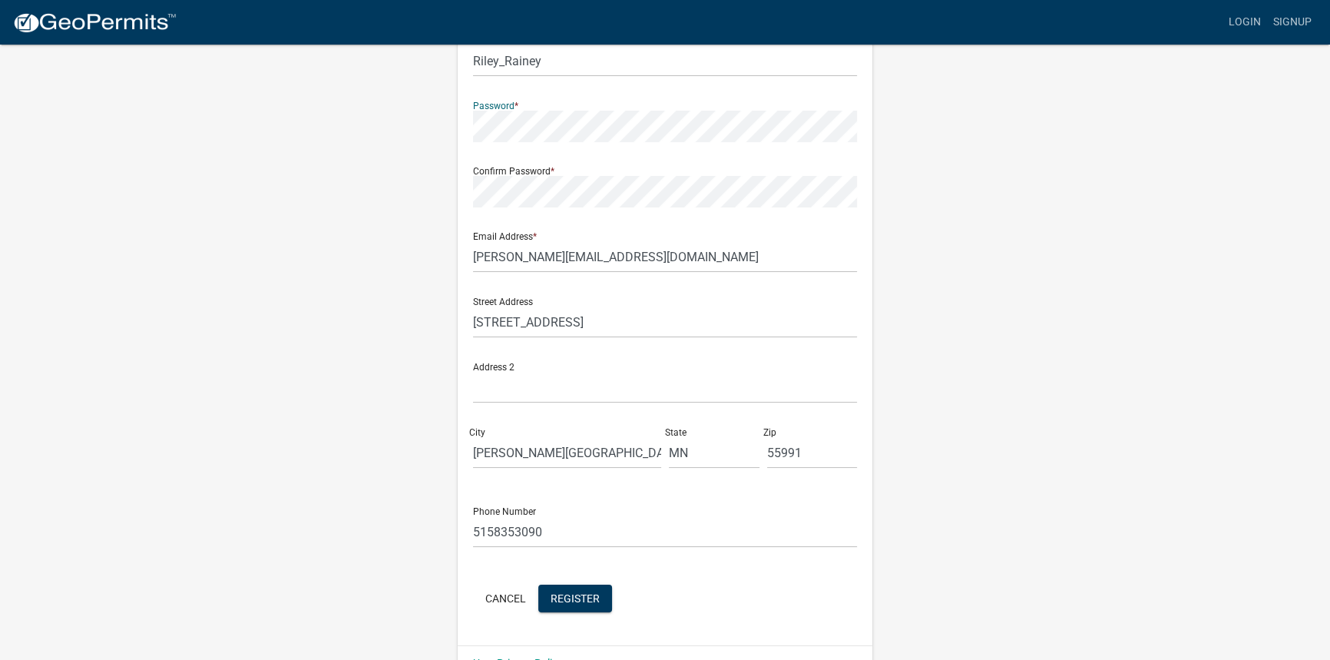
scroll to position [204, 0]
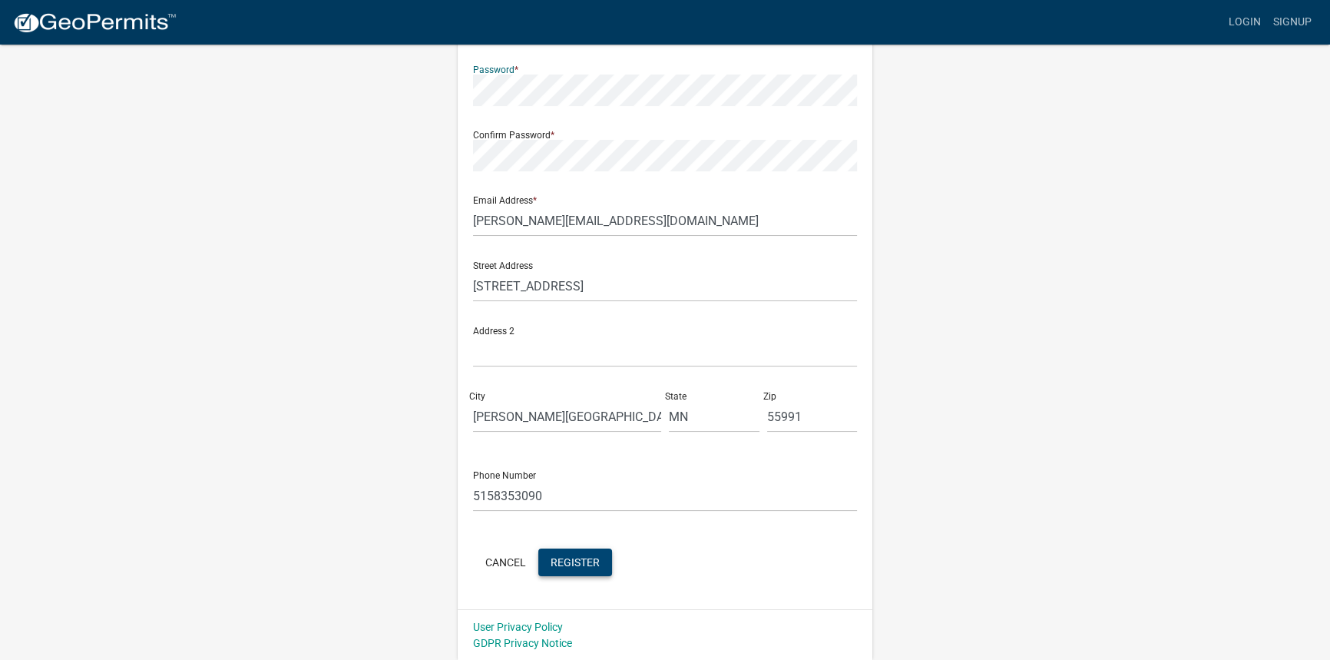
click at [575, 555] on span "Register" at bounding box center [575, 561] width 49 height 12
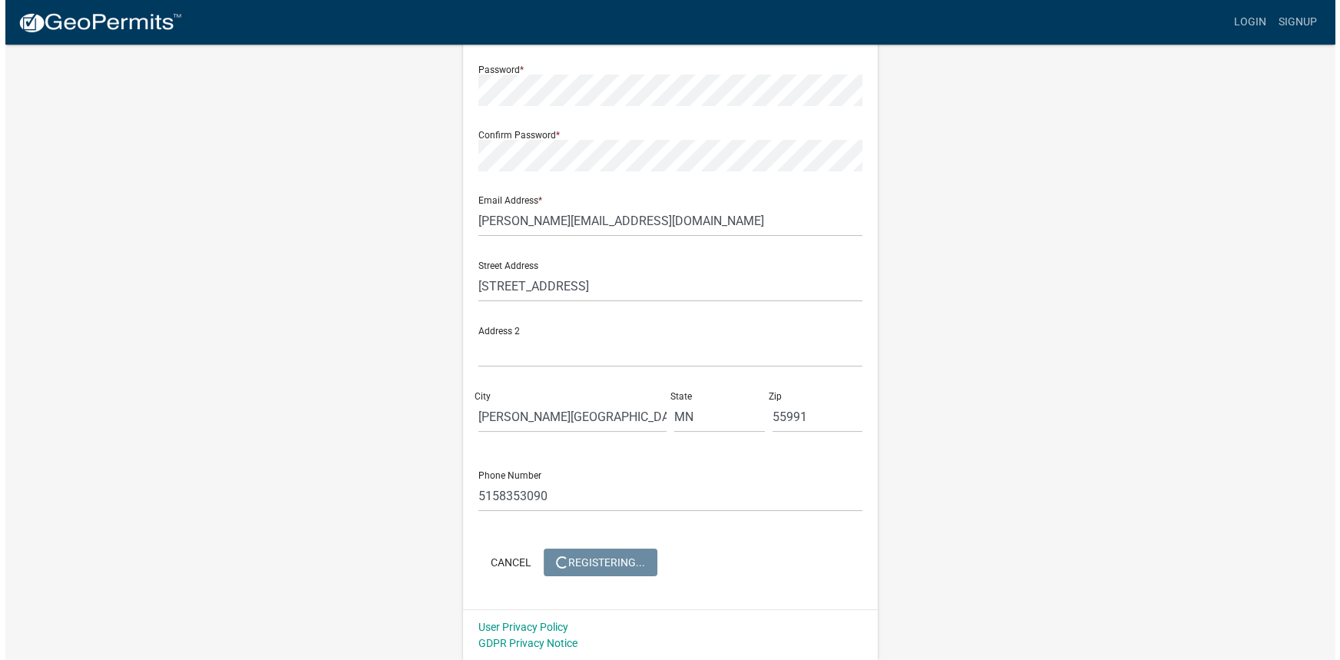
scroll to position [0, 0]
